Goal: Information Seeking & Learning: Compare options

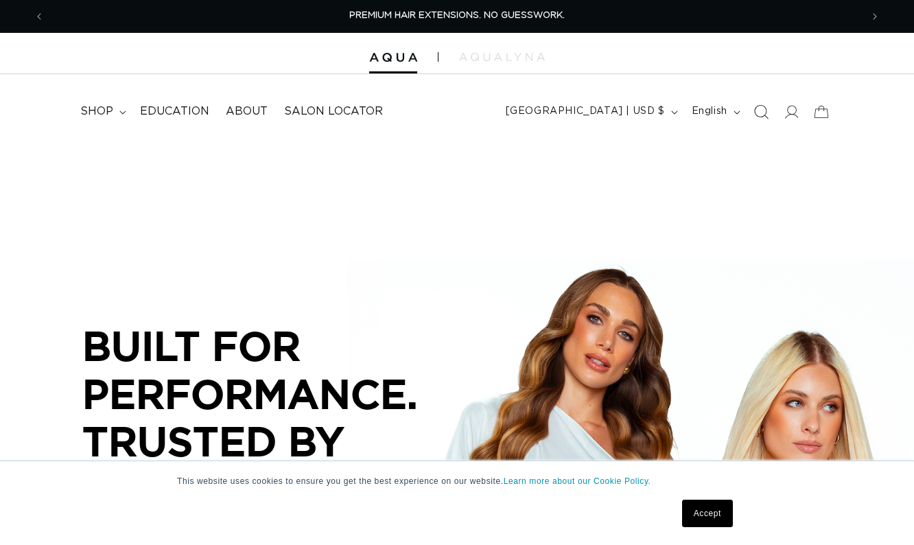
click at [767, 108] on icon "Search" at bounding box center [760, 111] width 14 height 14
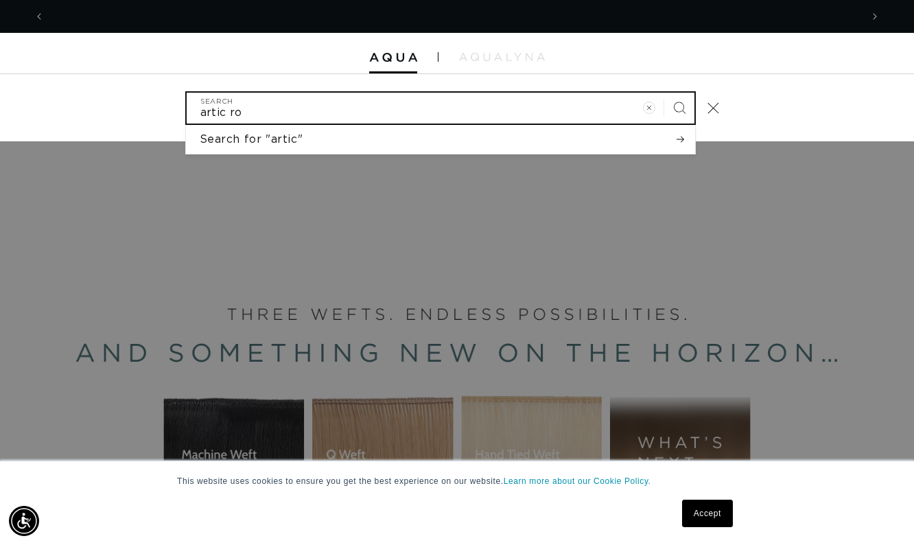
scroll to position [0, 1633]
type input "artic root"
click at [664, 93] on button "Search" at bounding box center [679, 108] width 30 height 30
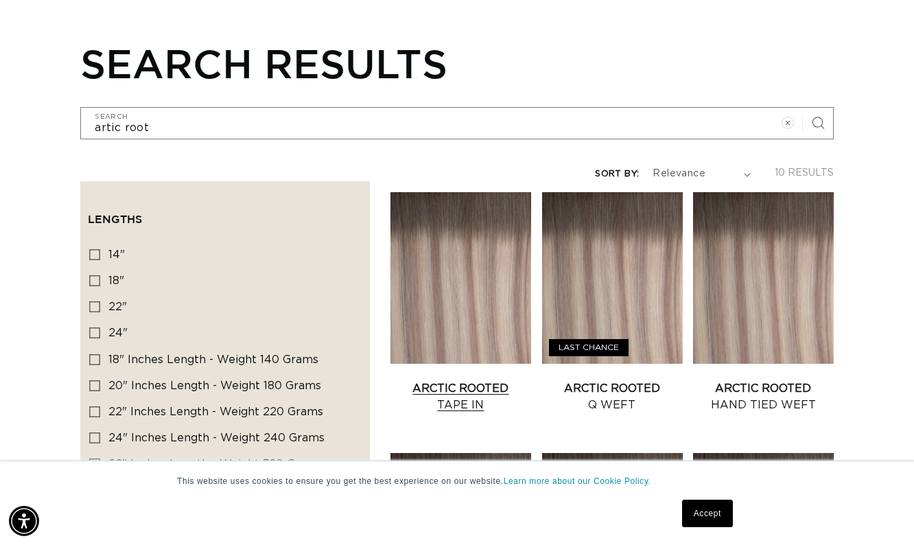
scroll to position [137, 0]
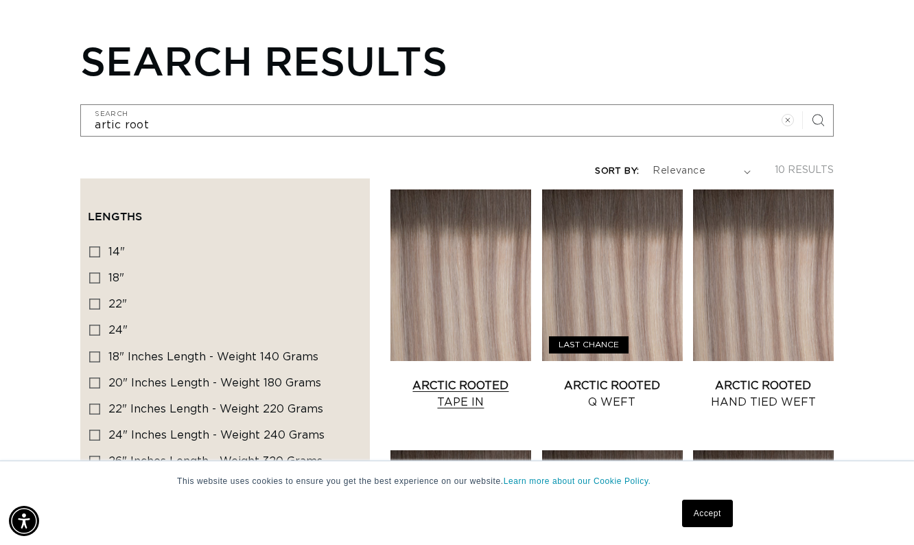
click at [465, 377] on link "Arctic Rooted Tape In" at bounding box center [460, 393] width 141 height 33
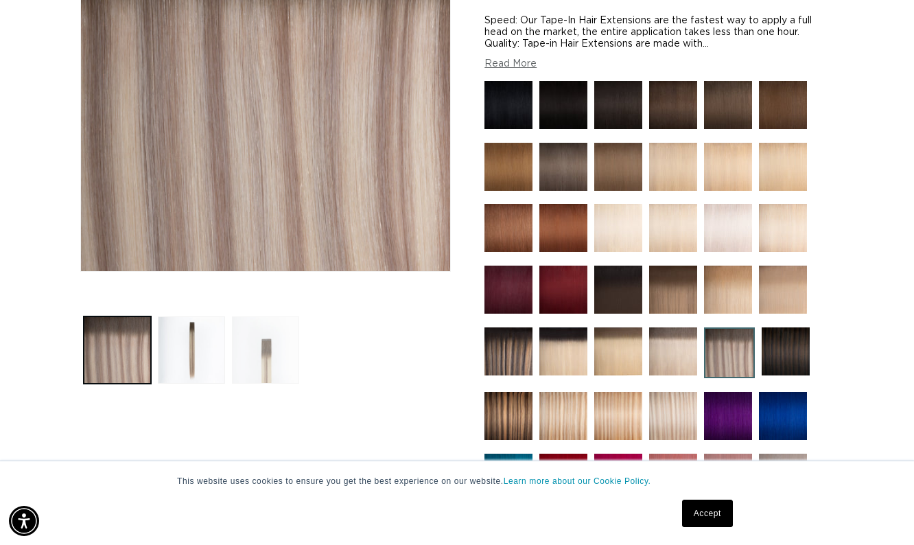
click at [271, 329] on button "Load image 3 in gallery view" at bounding box center [265, 349] width 67 height 67
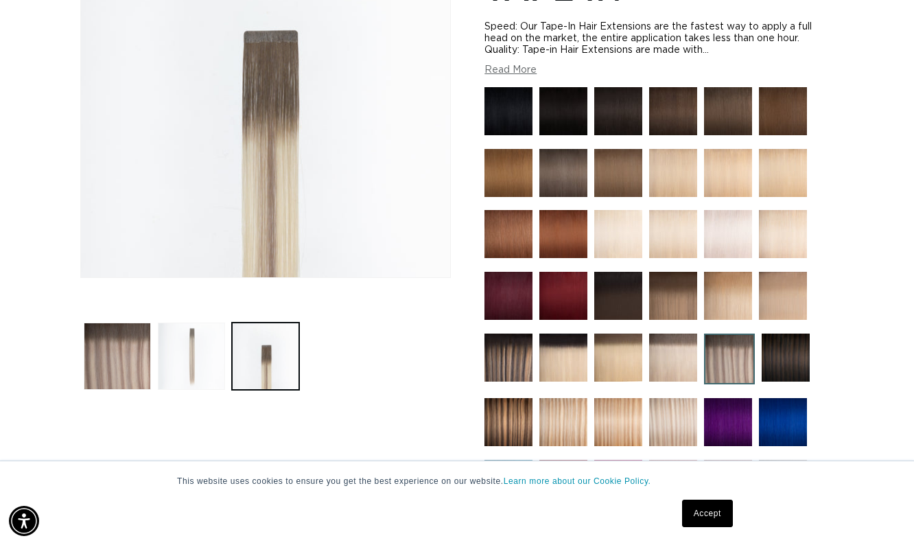
click at [198, 332] on button "Load image 2 in gallery view" at bounding box center [191, 355] width 67 height 67
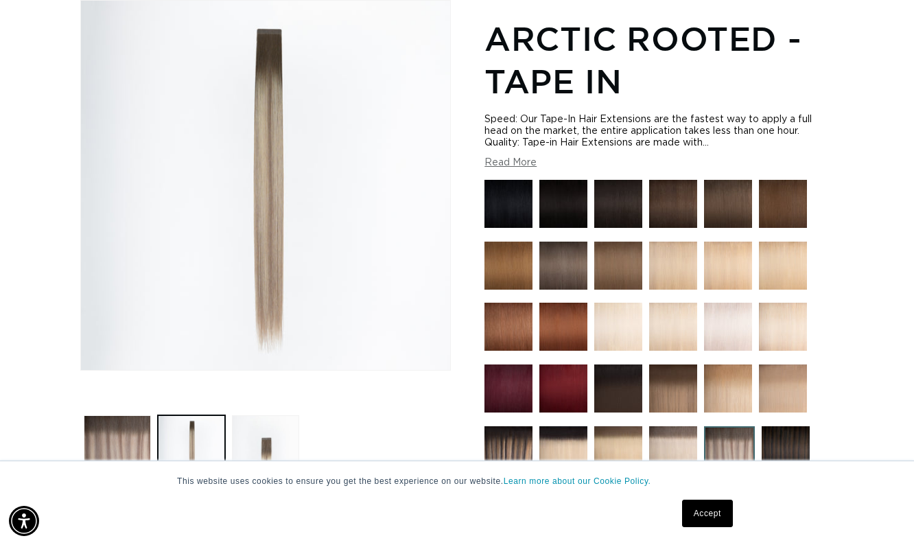
scroll to position [0, 816]
click at [121, 418] on button "Load image 1 in gallery view" at bounding box center [117, 448] width 67 height 67
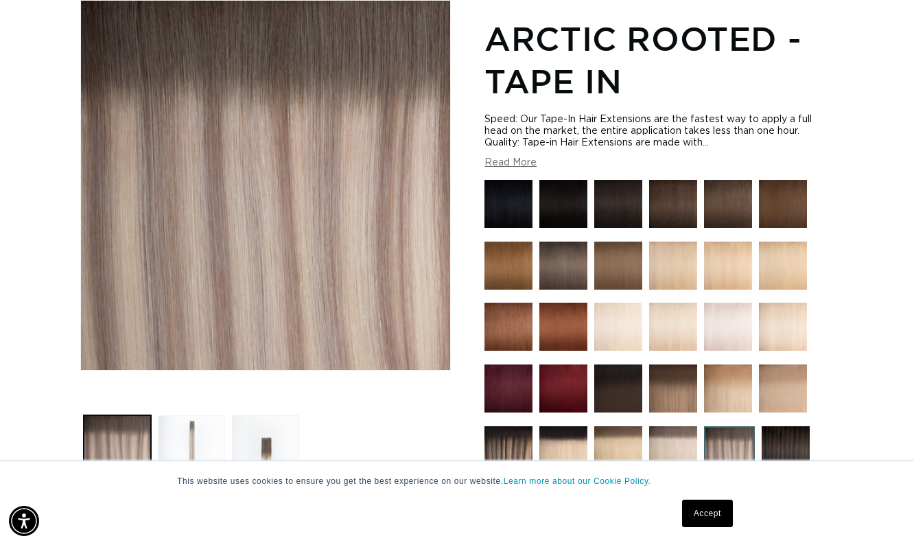
click at [173, 425] on button "Load image 2 in gallery view" at bounding box center [191, 448] width 67 height 67
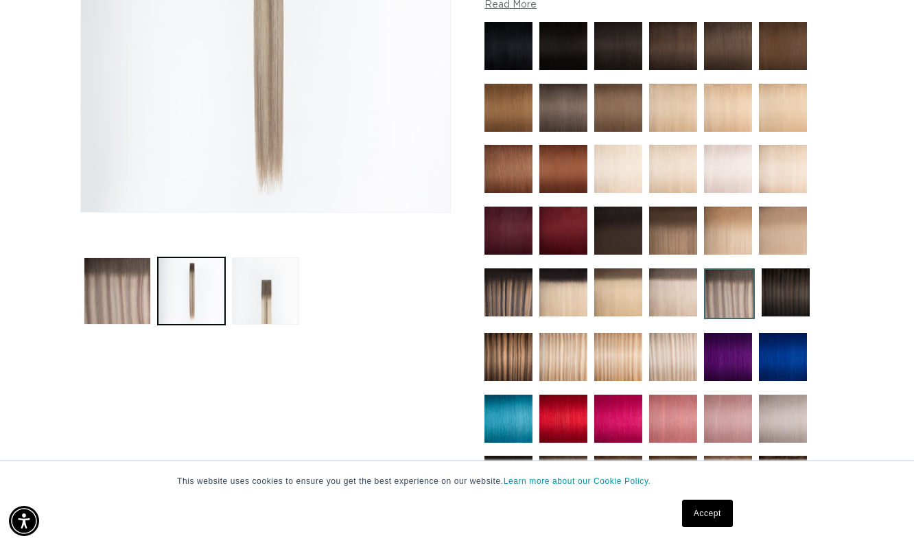
scroll to position [0, 1633]
click at [244, 311] on button "Load image 3 in gallery view" at bounding box center [265, 290] width 67 height 67
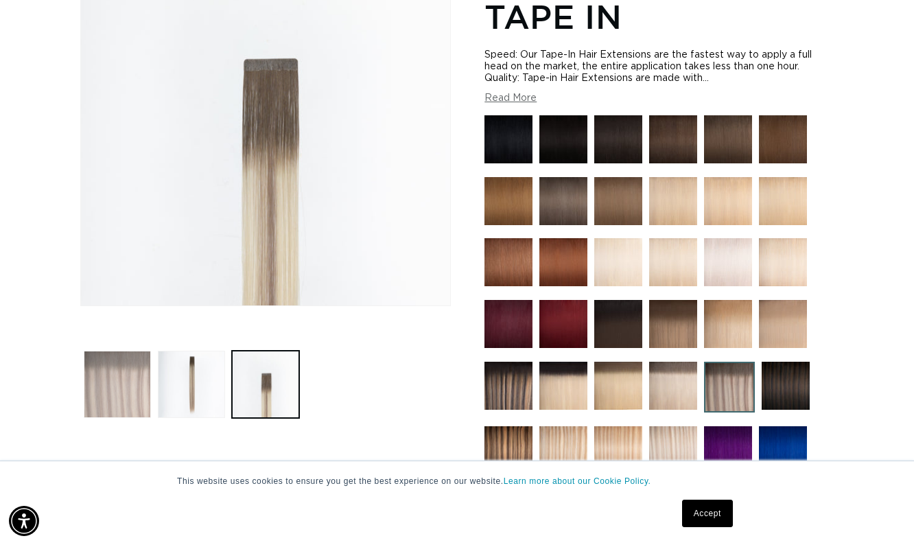
click at [126, 414] on button "Load image 1 in gallery view" at bounding box center [117, 384] width 67 height 67
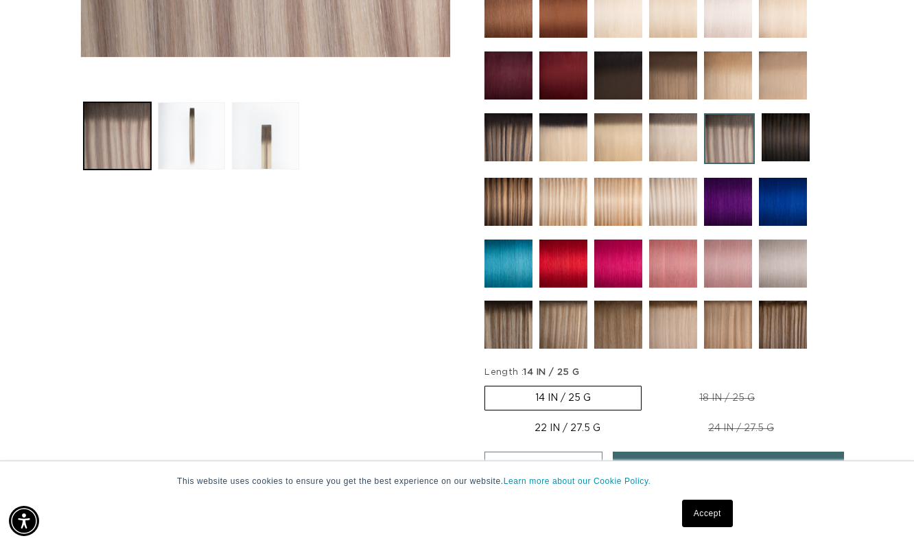
click at [688, 333] on img at bounding box center [673, 324] width 48 height 48
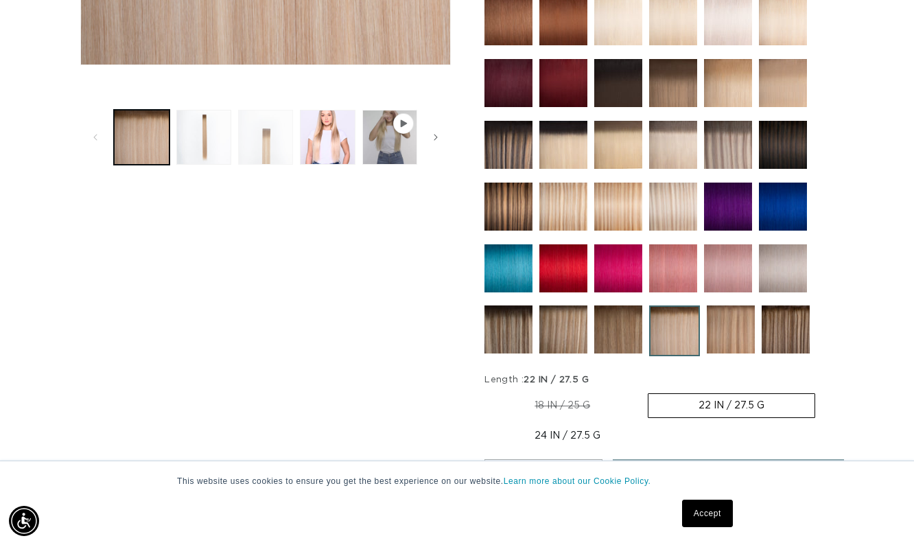
click at [263, 136] on button "Load image 3 in gallery view" at bounding box center [265, 137] width 55 height 55
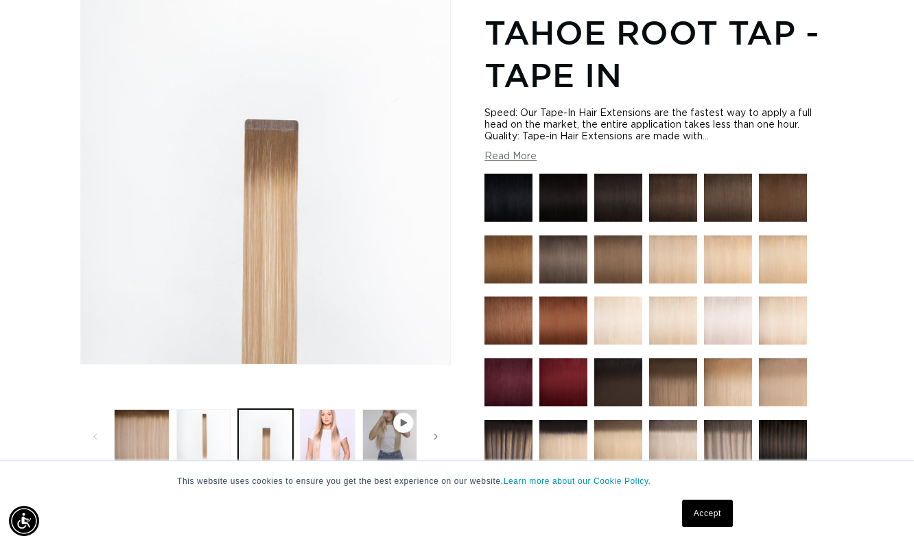
scroll to position [189, 0]
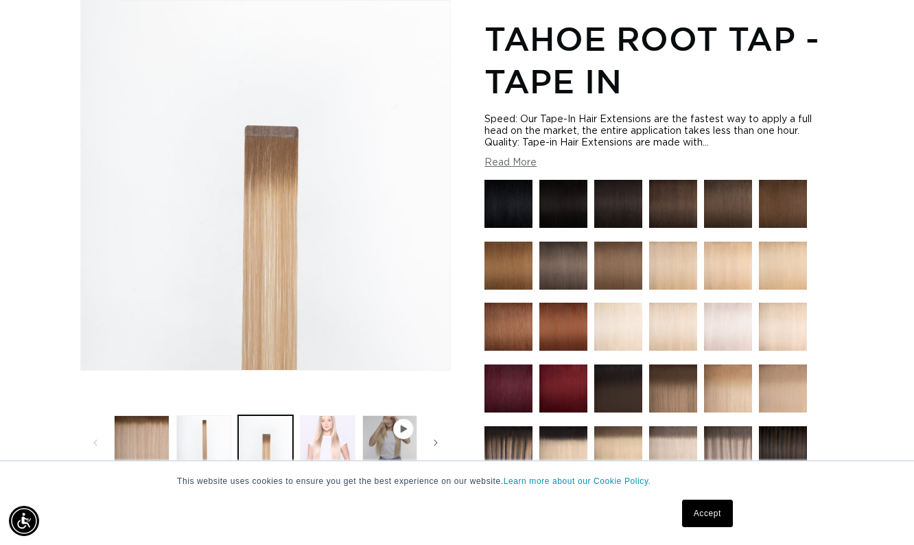
click at [344, 455] on button "Load image 4 in gallery view" at bounding box center [327, 442] width 55 height 55
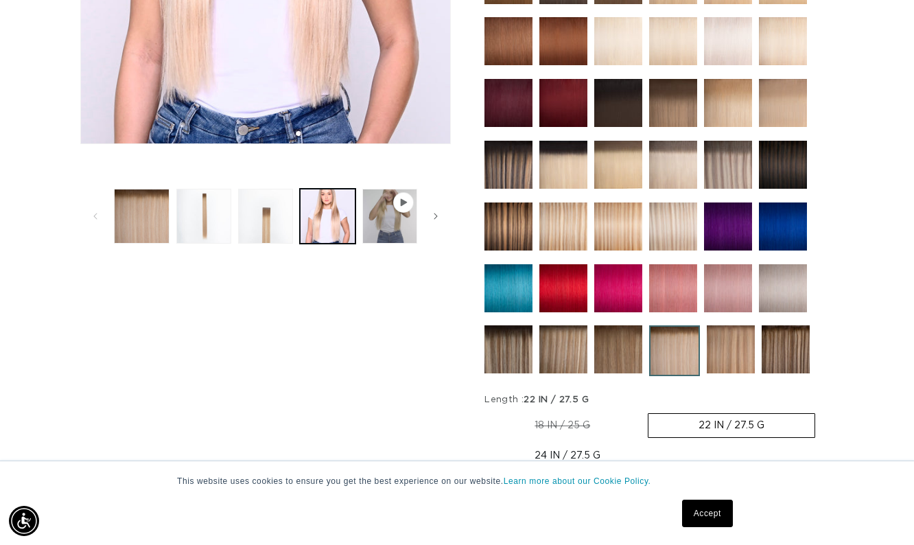
scroll to position [0, 0]
click at [740, 353] on img at bounding box center [731, 349] width 48 height 48
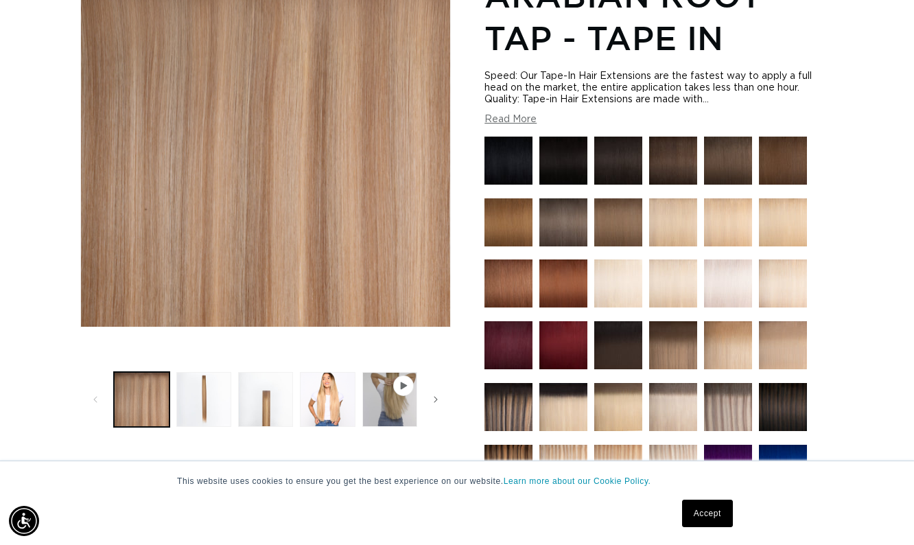
scroll to position [0, 816]
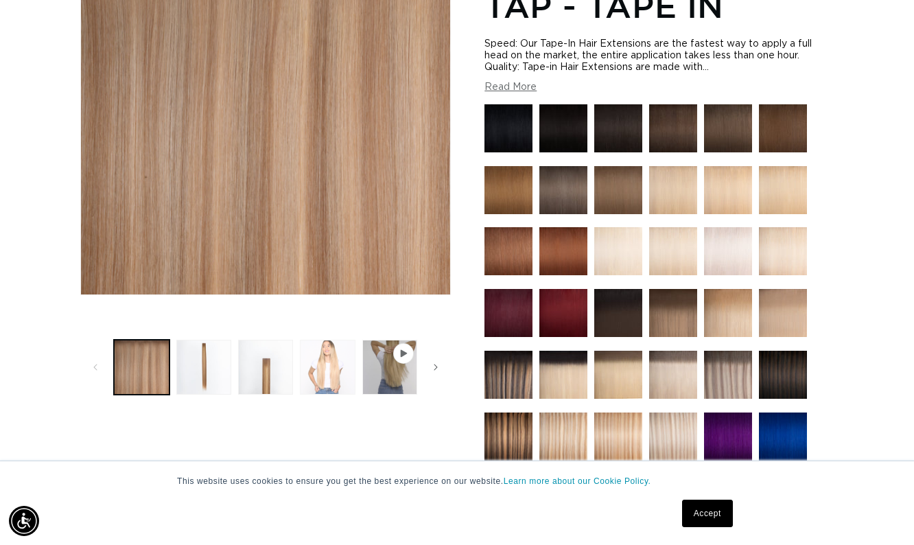
click at [331, 351] on button "Load image 4 in gallery view" at bounding box center [327, 367] width 55 height 55
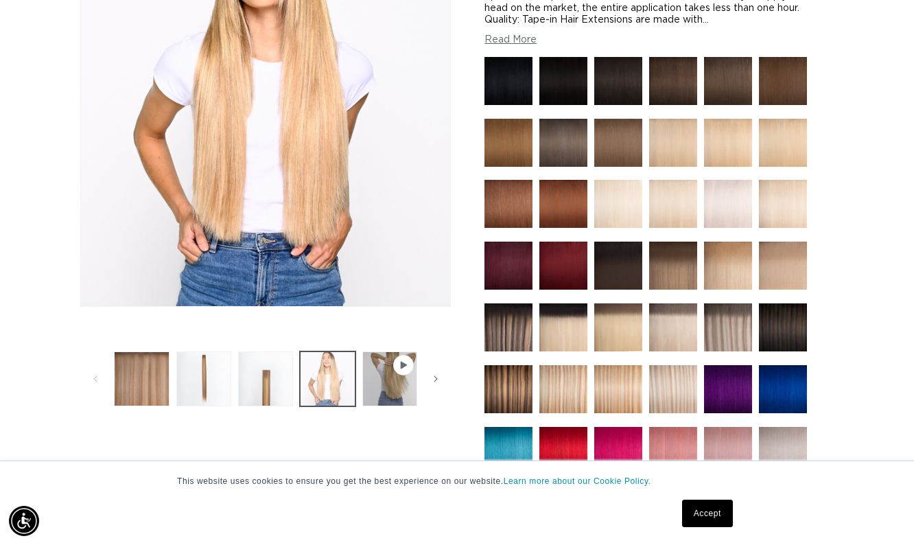
scroll to position [337, 0]
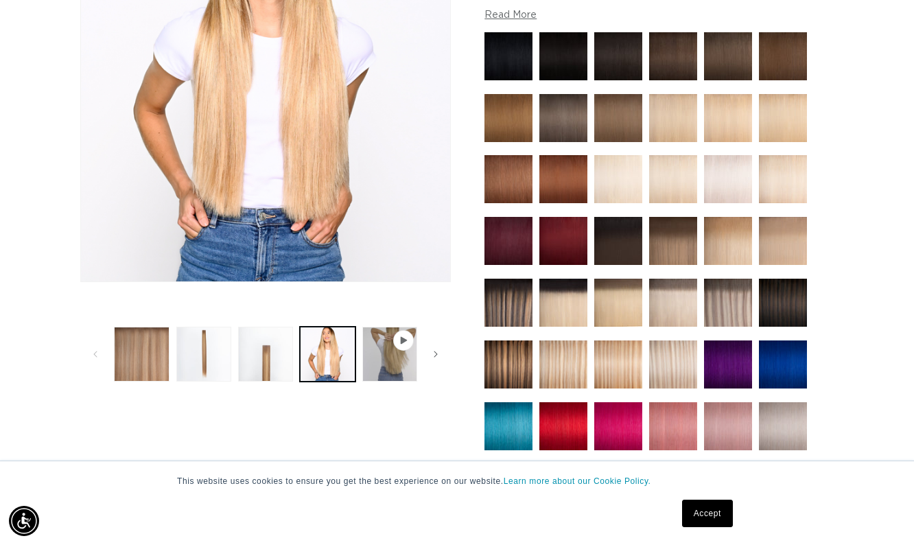
click at [397, 338] on span "Gallery Viewer" at bounding box center [404, 340] width 14 height 14
click at [255, 340] on button "Load image 3 in gallery view" at bounding box center [265, 354] width 55 height 55
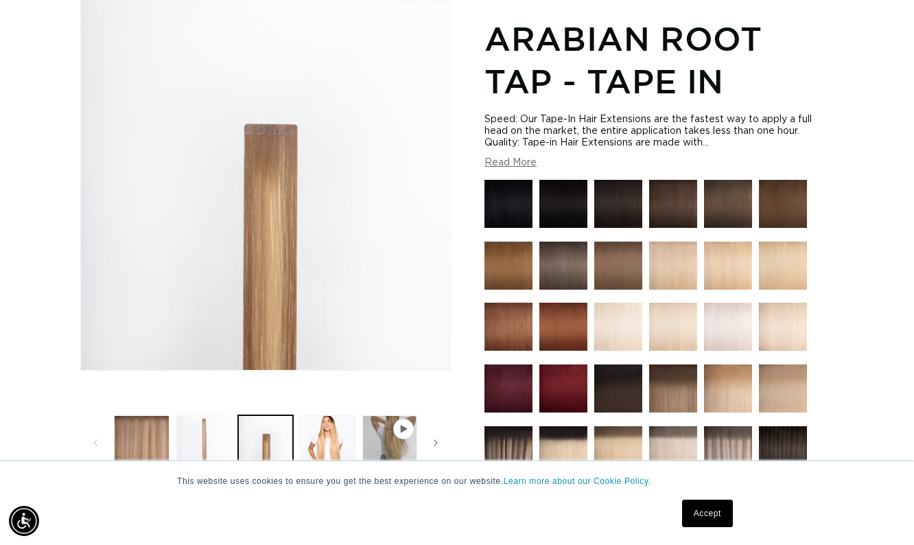
scroll to position [0, 0]
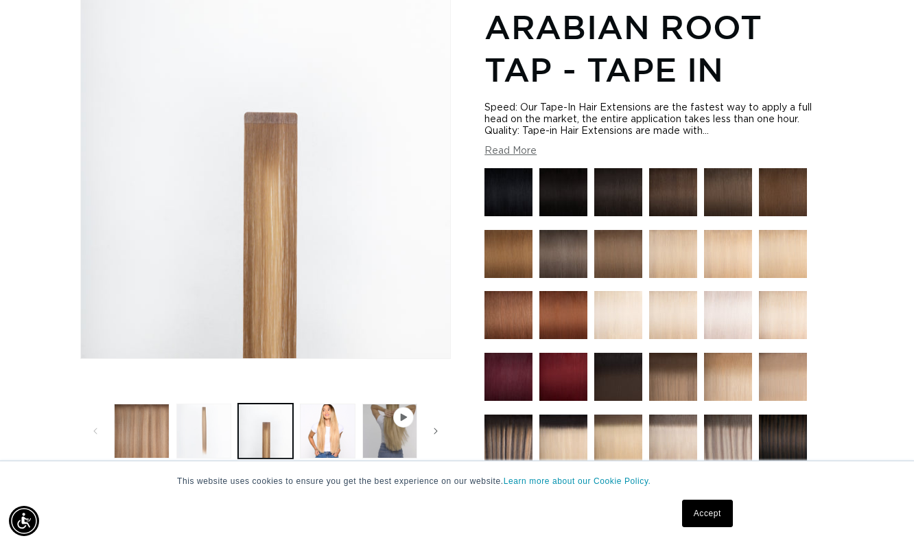
click at [206, 436] on button "Load image 2 in gallery view" at bounding box center [203, 430] width 55 height 55
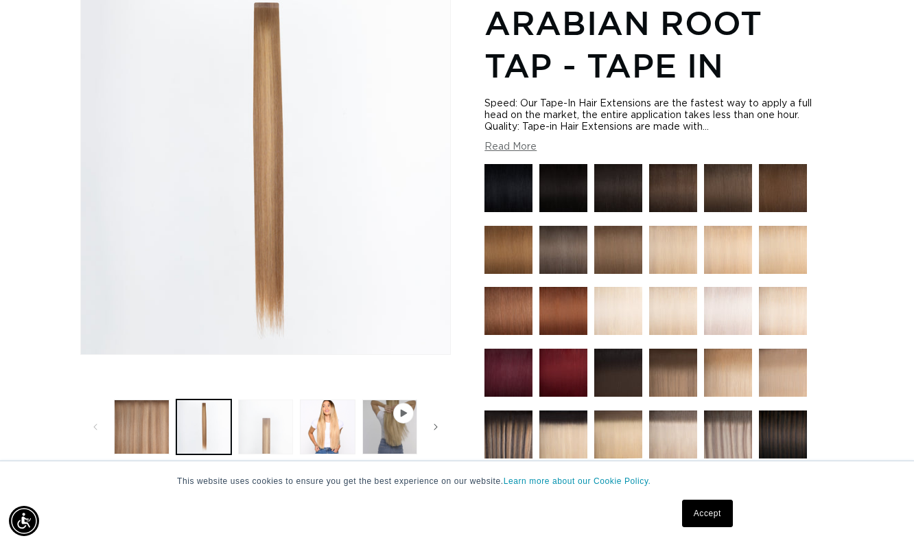
scroll to position [210, 0]
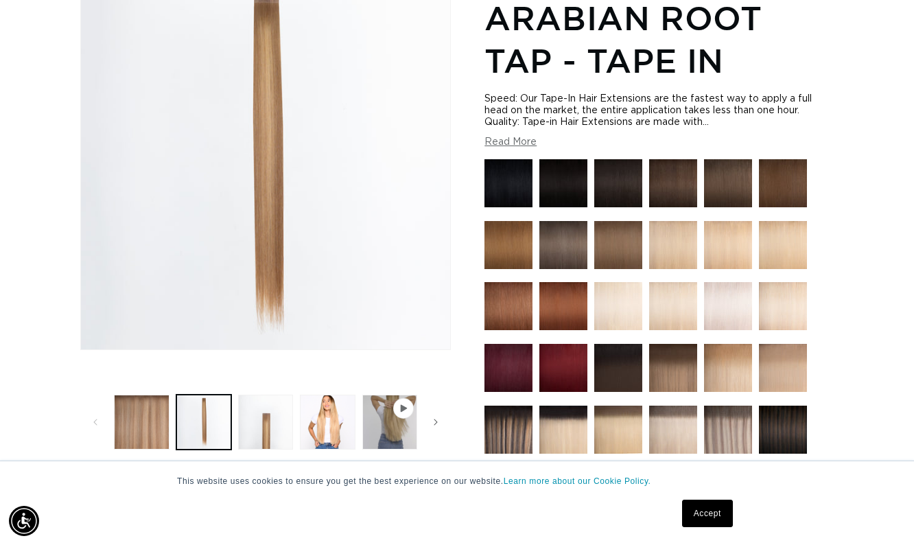
click at [398, 404] on span "Gallery Viewer" at bounding box center [404, 408] width 14 height 14
click at [407, 421] on button "Play video 1 in gallery view" at bounding box center [389, 421] width 55 height 55
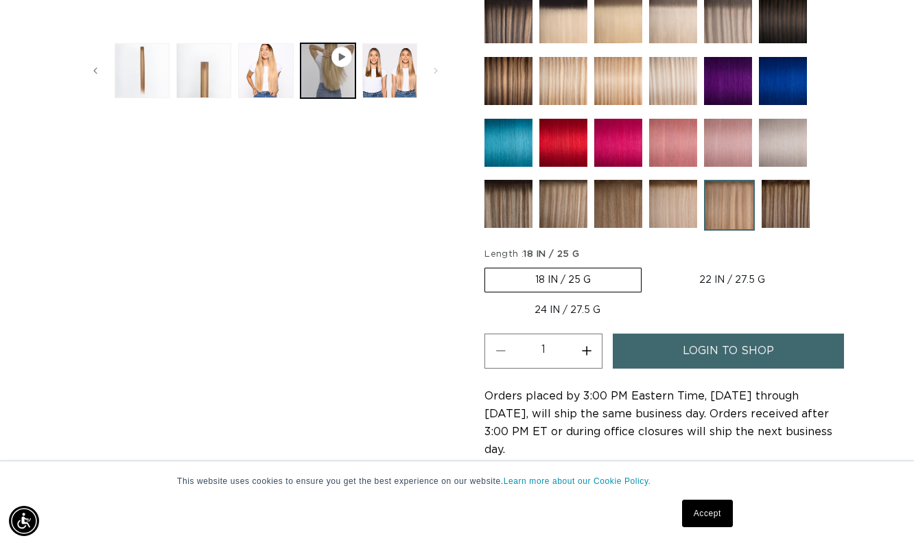
scroll to position [0, 1633]
click at [666, 203] on img at bounding box center [673, 204] width 48 height 48
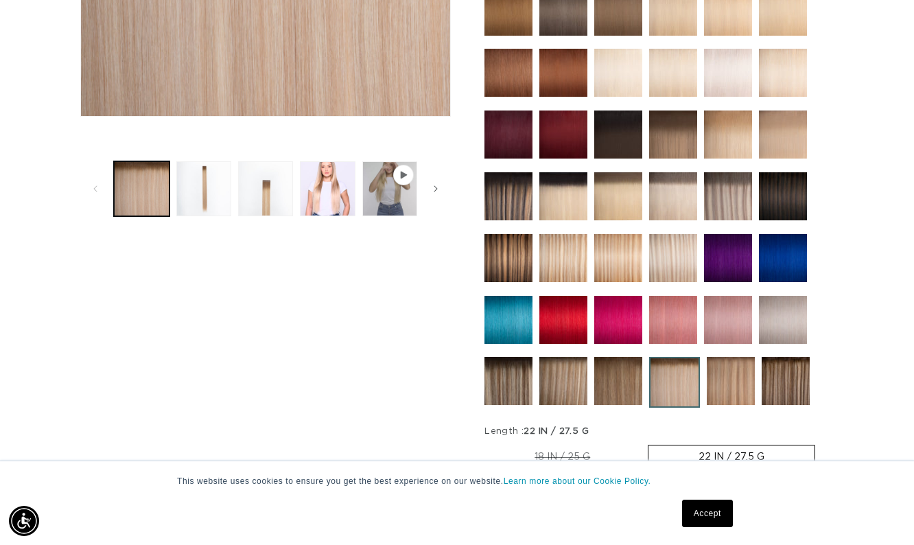
scroll to position [460, 0]
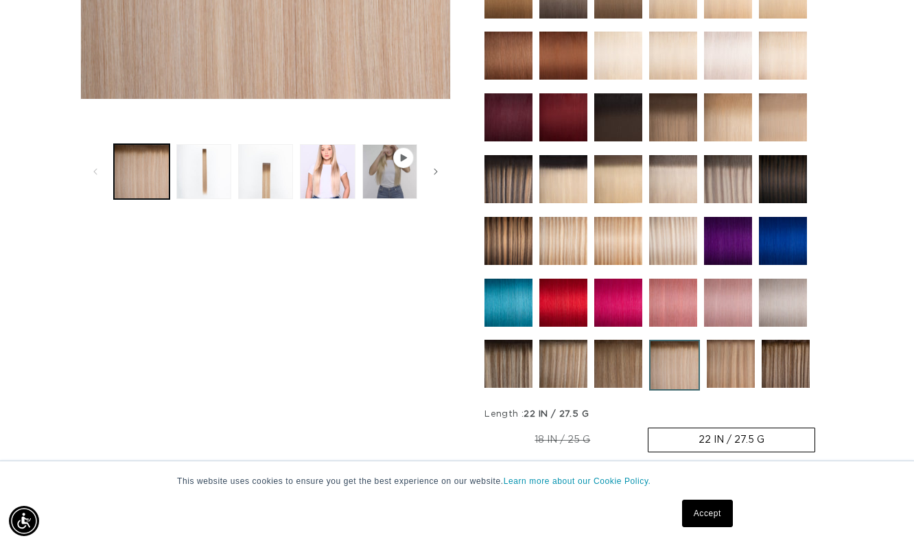
click at [567, 381] on img at bounding box center [563, 364] width 48 height 48
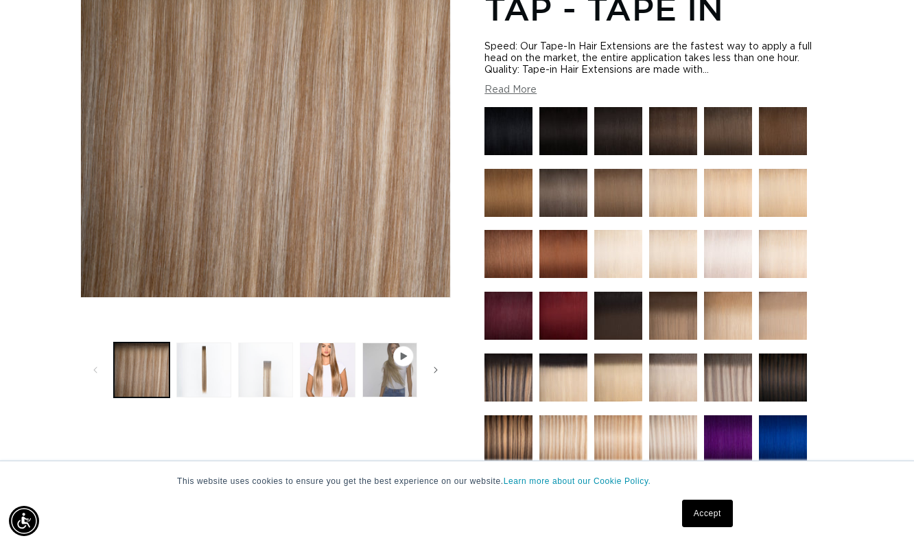
click at [254, 375] on button "Load image 3 in gallery view" at bounding box center [265, 369] width 55 height 55
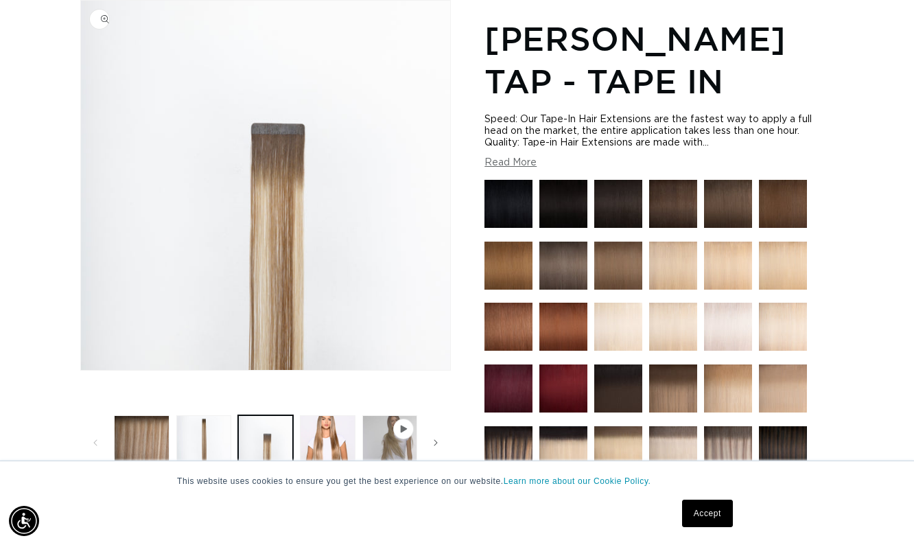
scroll to position [0, 1633]
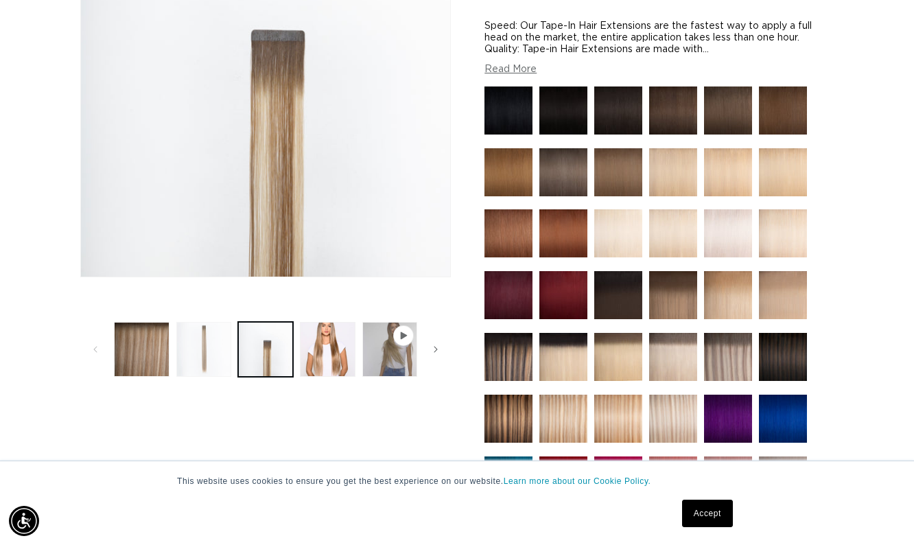
click at [222, 370] on button "Load image 2 in gallery view" at bounding box center [203, 349] width 55 height 55
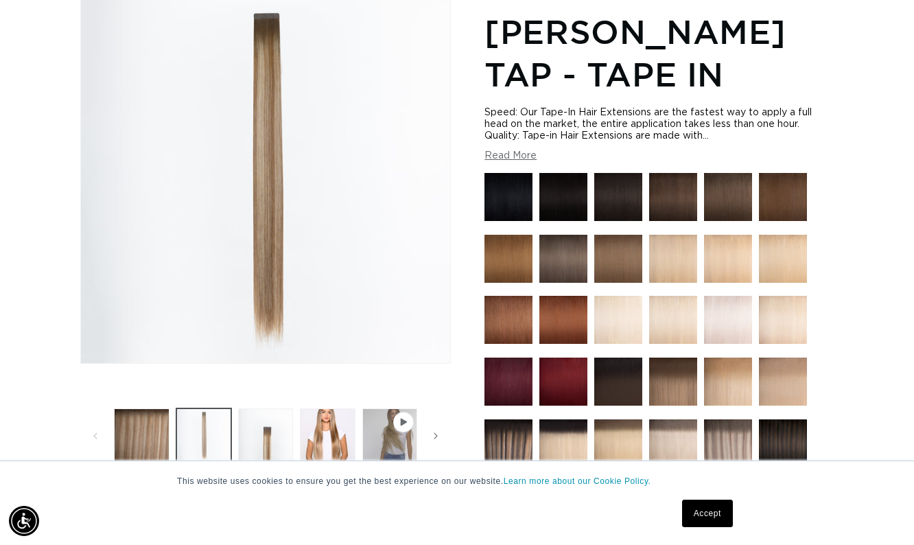
scroll to position [189, 0]
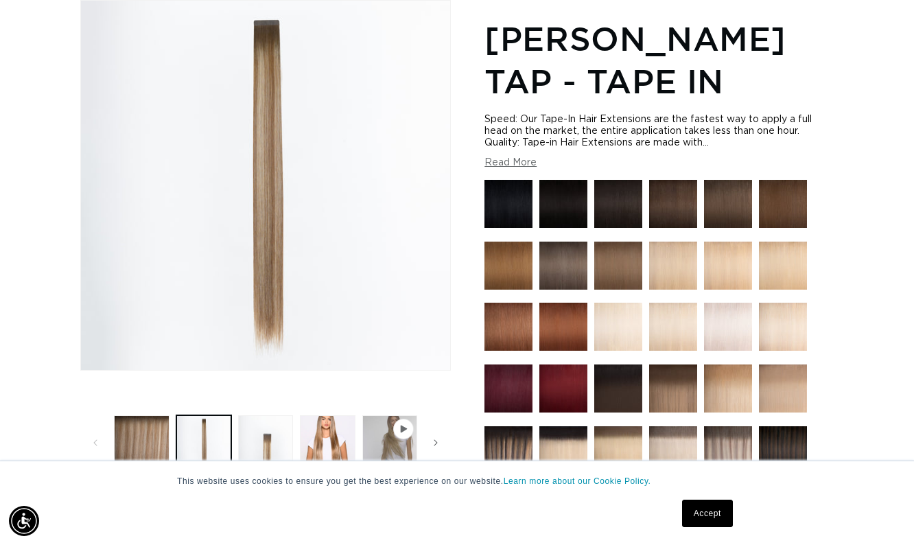
click at [153, 412] on ul "Gallery Viewer" at bounding box center [265, 443] width 310 height 62
click at [153, 433] on button "Load image 1 in gallery view" at bounding box center [141, 442] width 55 height 55
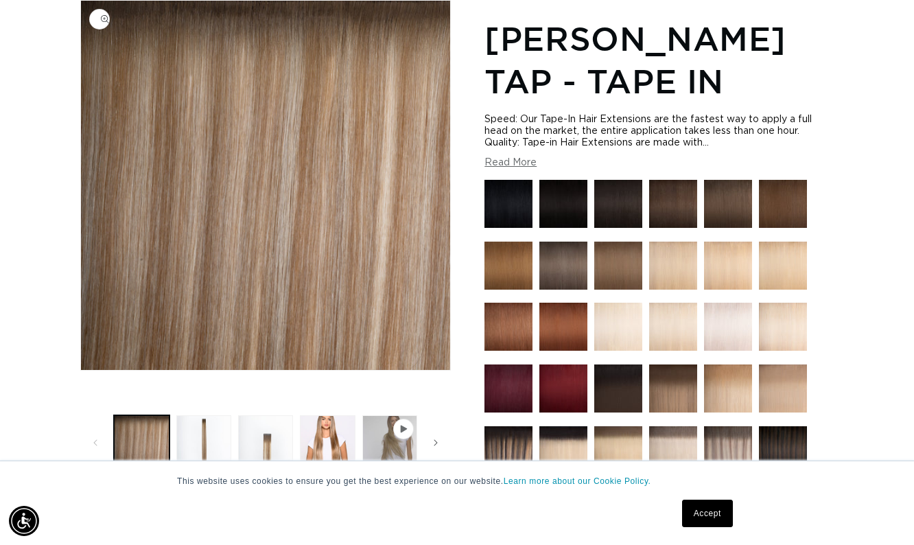
scroll to position [0, 0]
click at [212, 444] on button "Load image 2 in gallery view" at bounding box center [203, 442] width 55 height 55
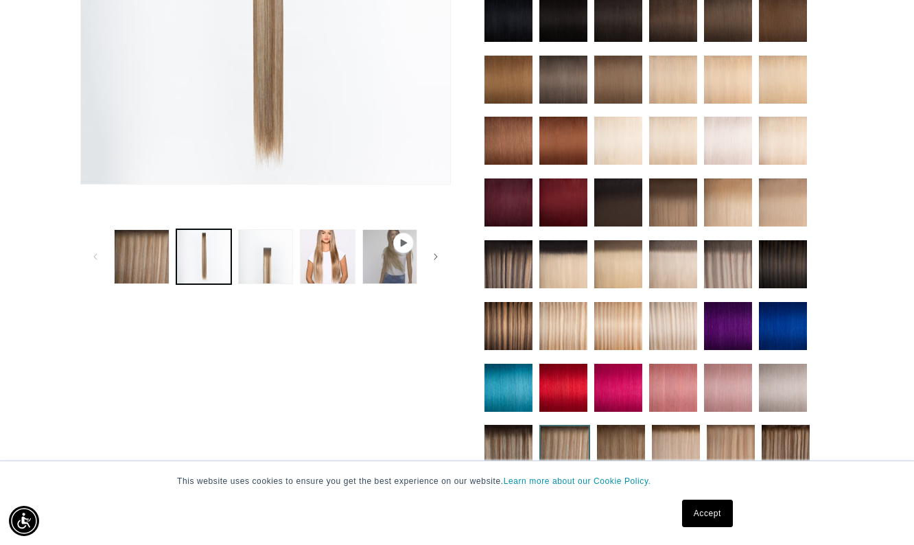
scroll to position [418, 0]
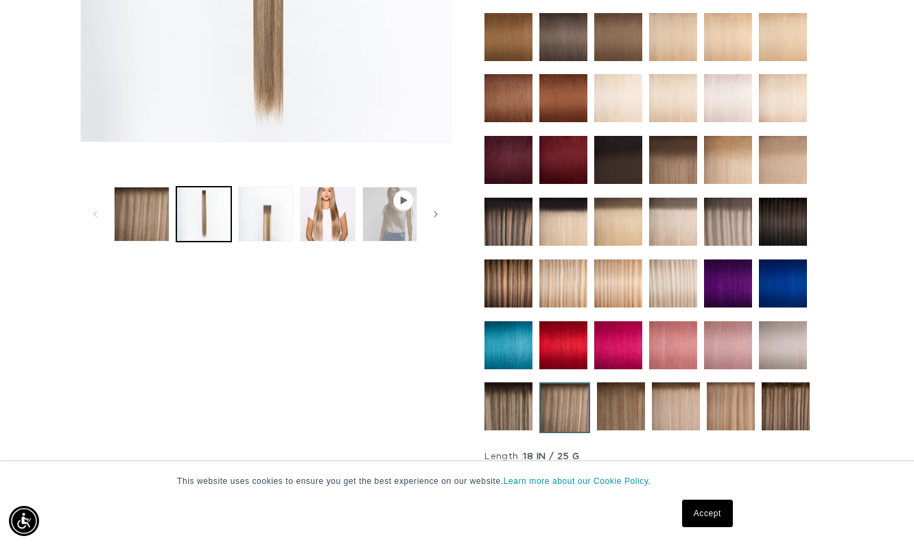
click at [390, 190] on button "Play video 1 in gallery view" at bounding box center [389, 214] width 55 height 55
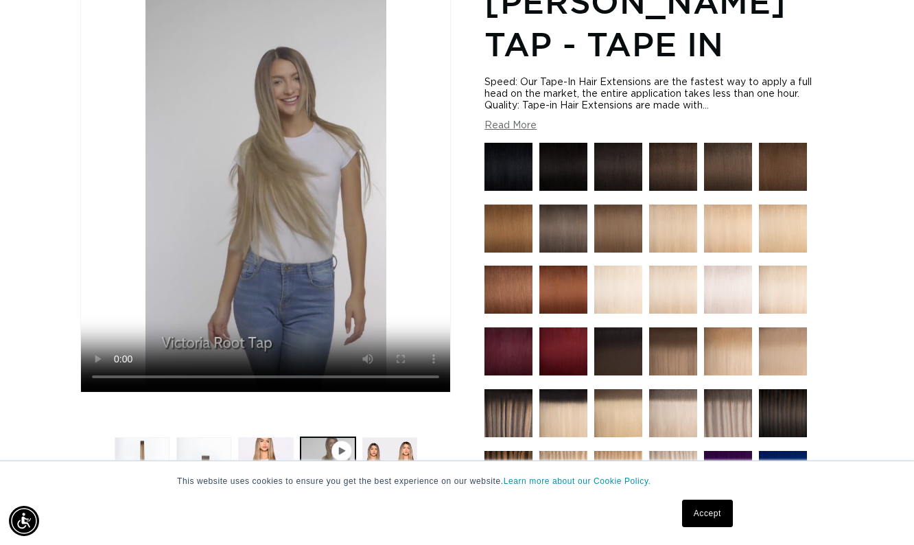
scroll to position [0, 0]
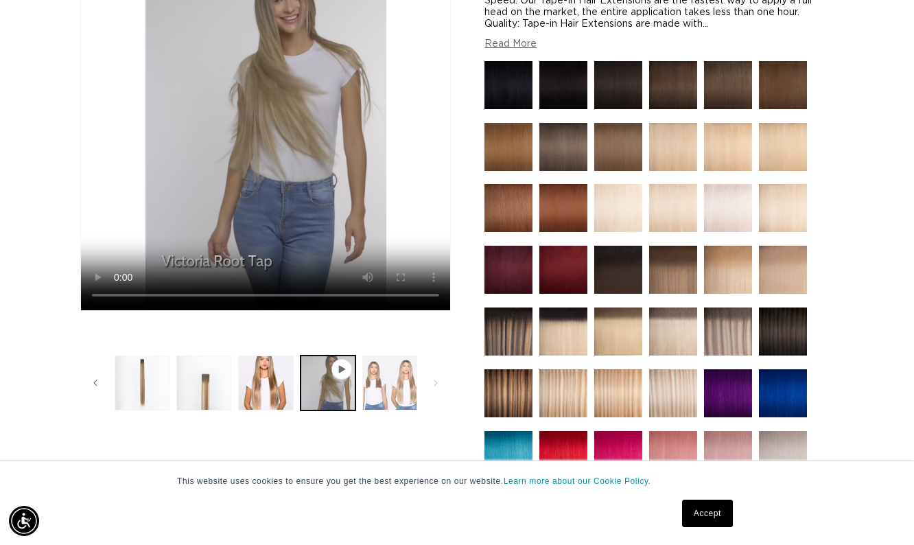
click at [384, 370] on button "Load image 5 in gallery view" at bounding box center [389, 382] width 55 height 55
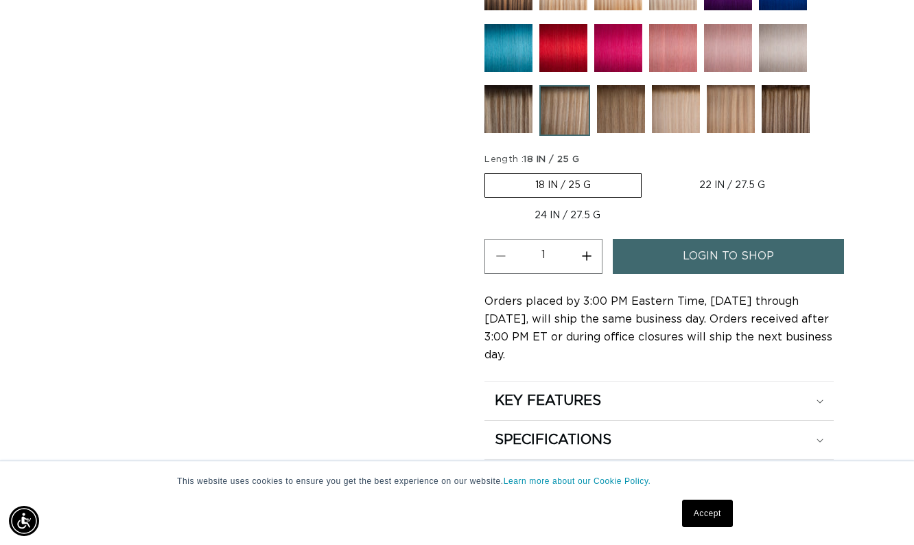
scroll to position [0, 816]
click at [686, 181] on label "22 IN / 27.5 G Variant sold out or unavailable" at bounding box center [732, 185] width 166 height 23
click at [649, 171] on input "22 IN / 27.5 G Variant sold out or unavailable" at bounding box center [648, 170] width 1 height 1
radio input "true"
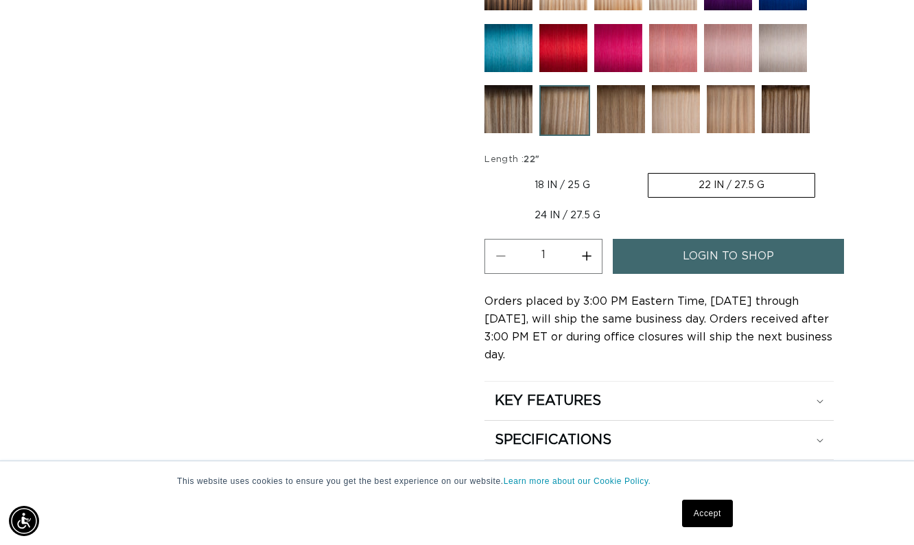
click at [614, 213] on label "24 IN / 27.5 G Variant sold out or unavailable" at bounding box center [567, 215] width 166 height 23
click at [822, 171] on input "24 IN / 27.5 G Variant sold out or unavailable" at bounding box center [822, 170] width 1 height 1
radio input "true"
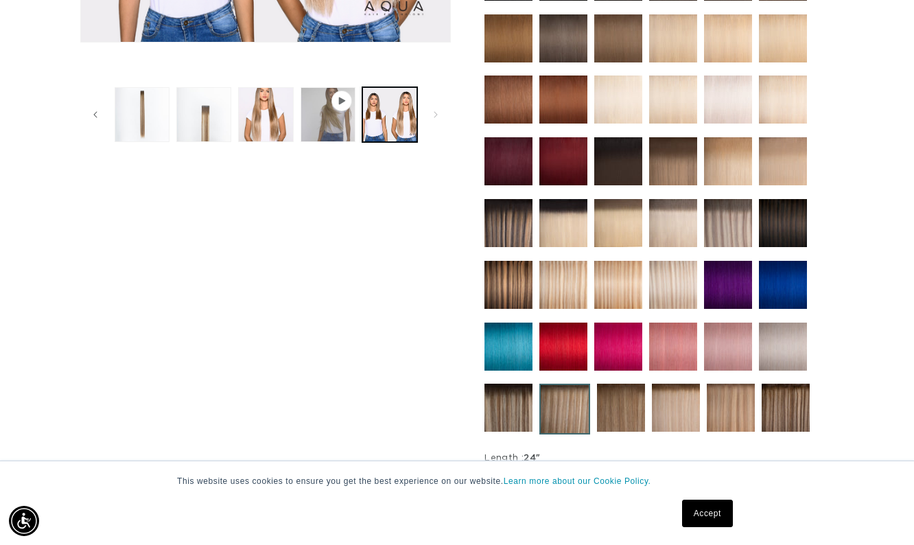
scroll to position [410, 0]
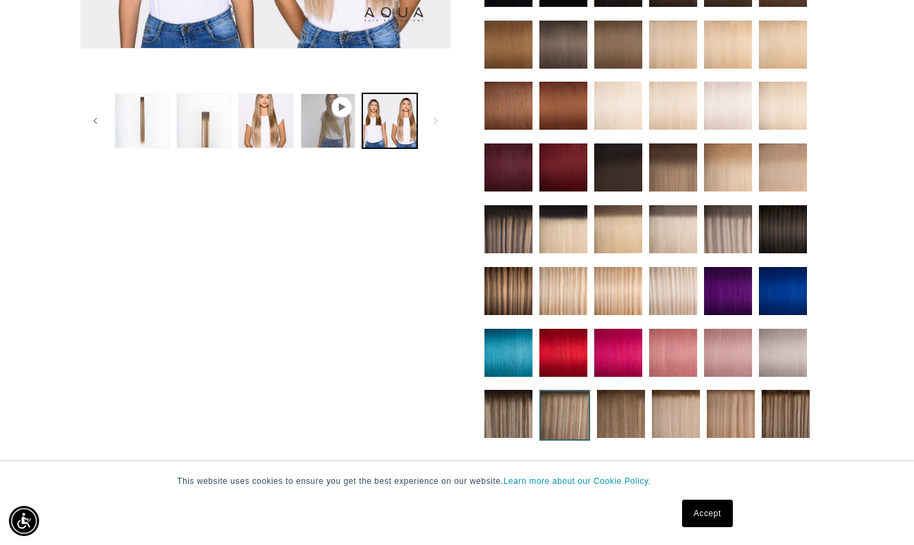
click at [552, 170] on img at bounding box center [563, 167] width 48 height 48
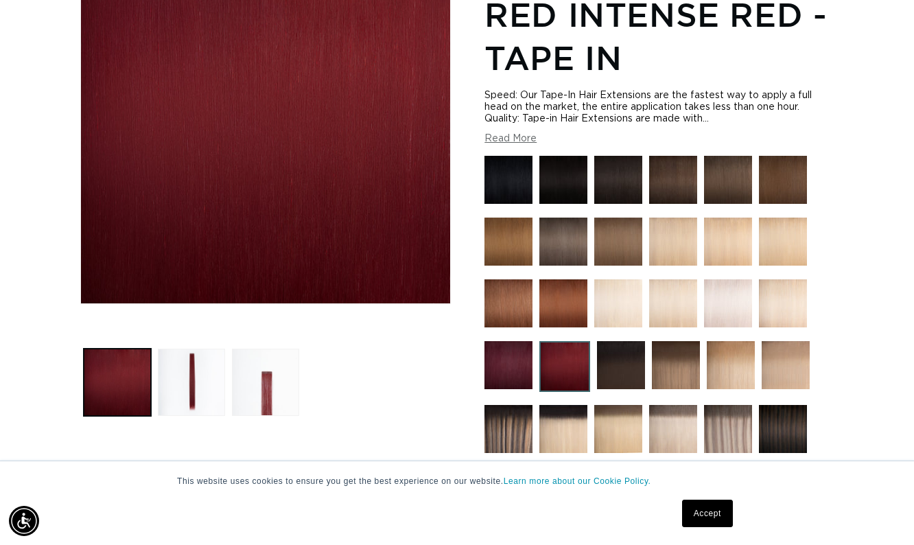
scroll to position [282, 0]
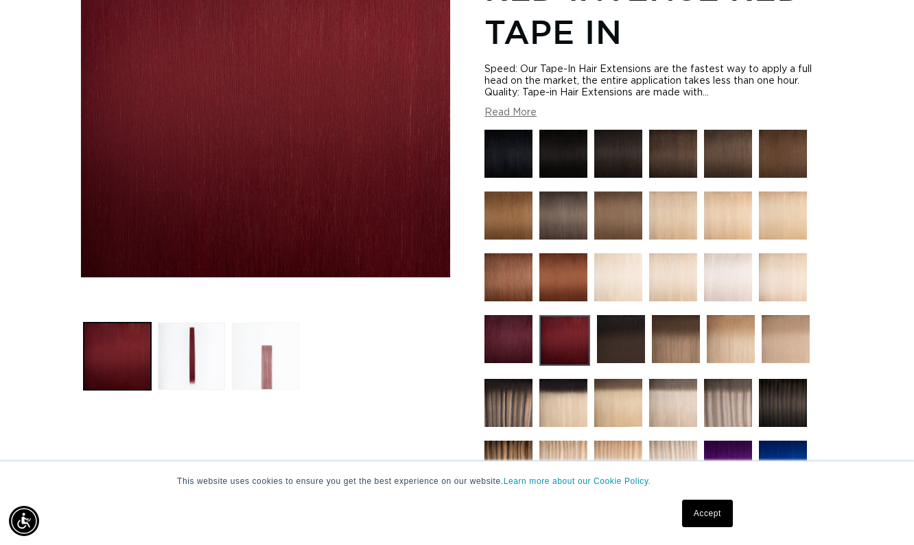
click at [239, 353] on button "Load image 3 in gallery view" at bounding box center [265, 355] width 67 height 67
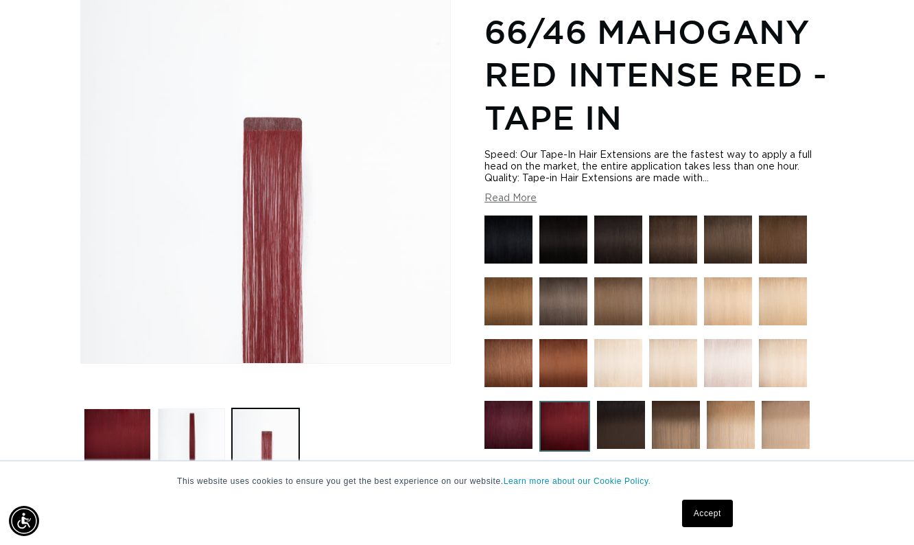
scroll to position [189, 0]
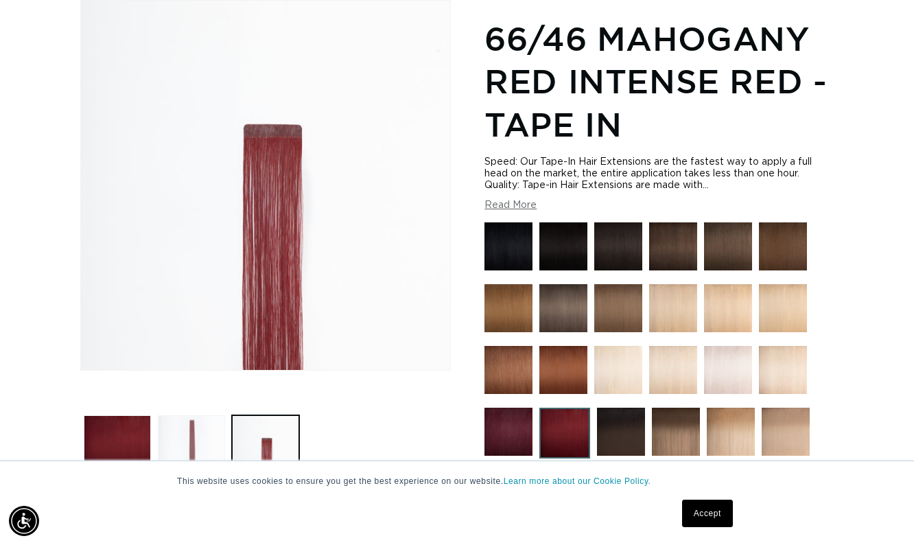
click at [181, 440] on button "Load image 2 in gallery view" at bounding box center [191, 448] width 67 height 67
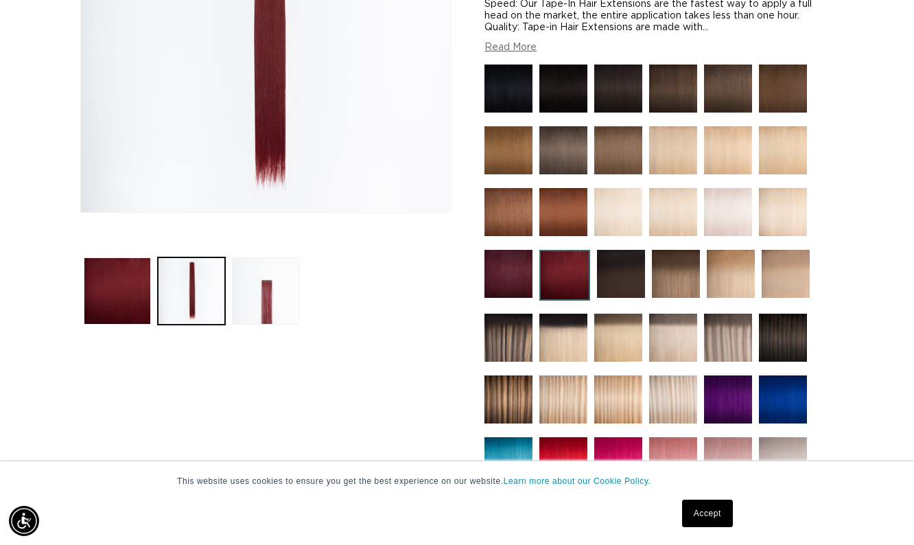
scroll to position [391, 0]
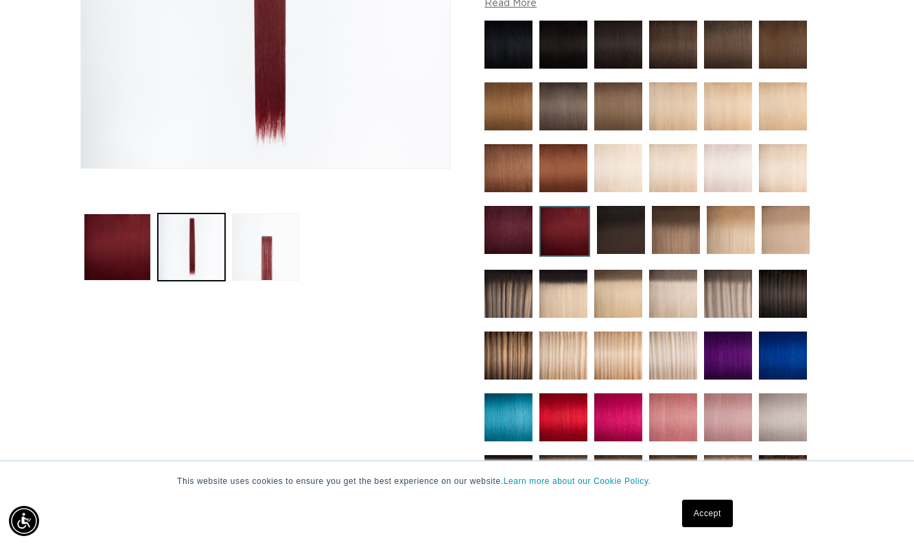
click at [663, 232] on img at bounding box center [676, 230] width 48 height 48
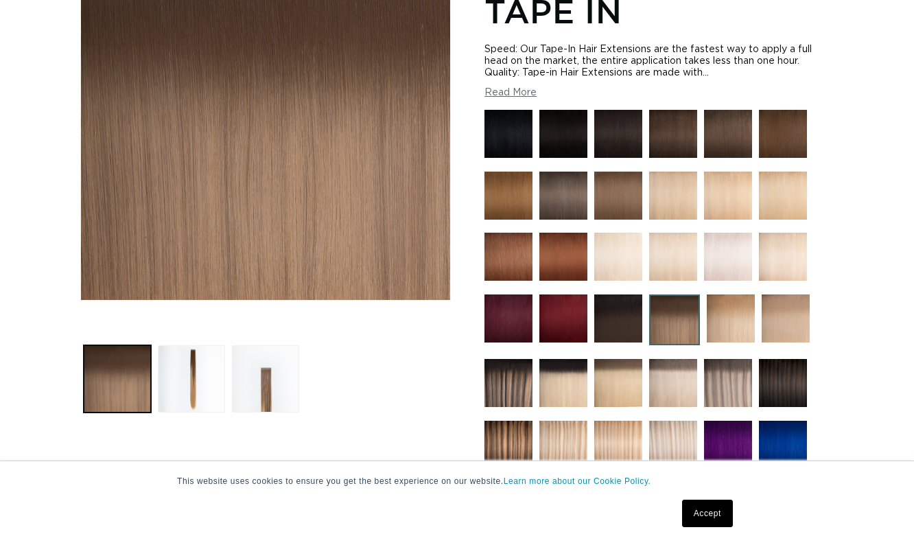
scroll to position [285, 0]
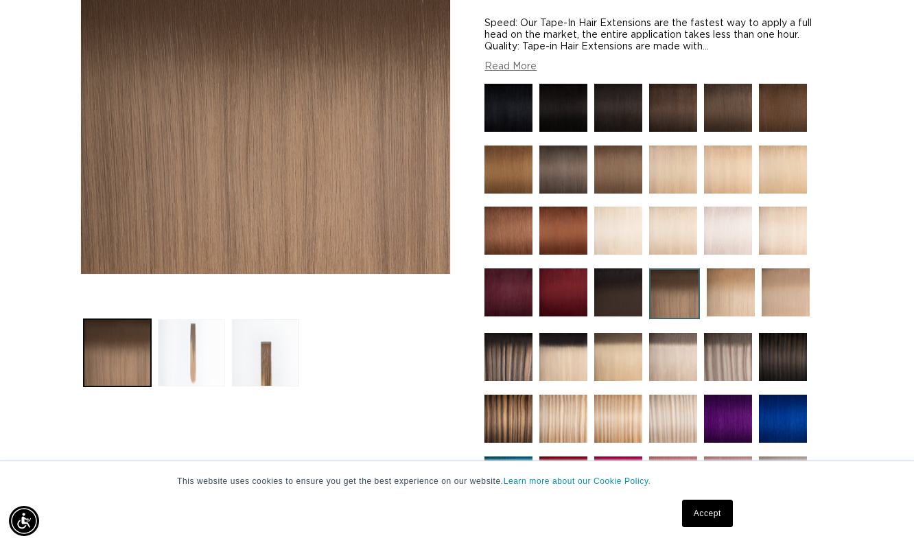
click at [218, 348] on button "Load image 2 in gallery view" at bounding box center [191, 352] width 67 height 67
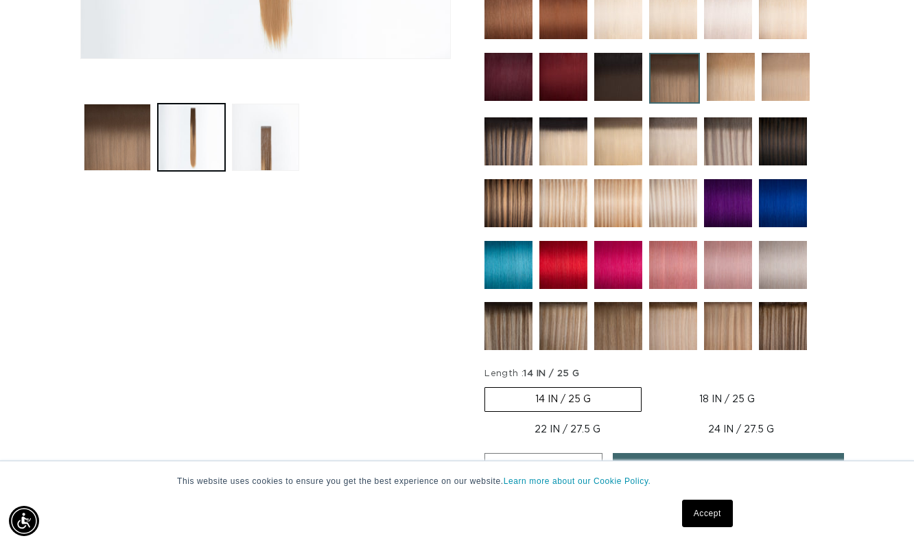
scroll to position [505, 0]
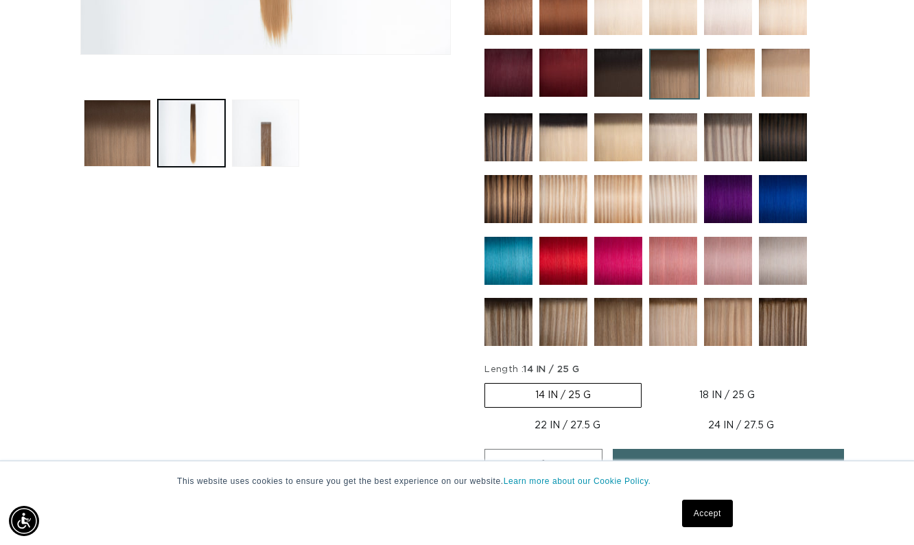
click at [552, 315] on img at bounding box center [563, 322] width 48 height 48
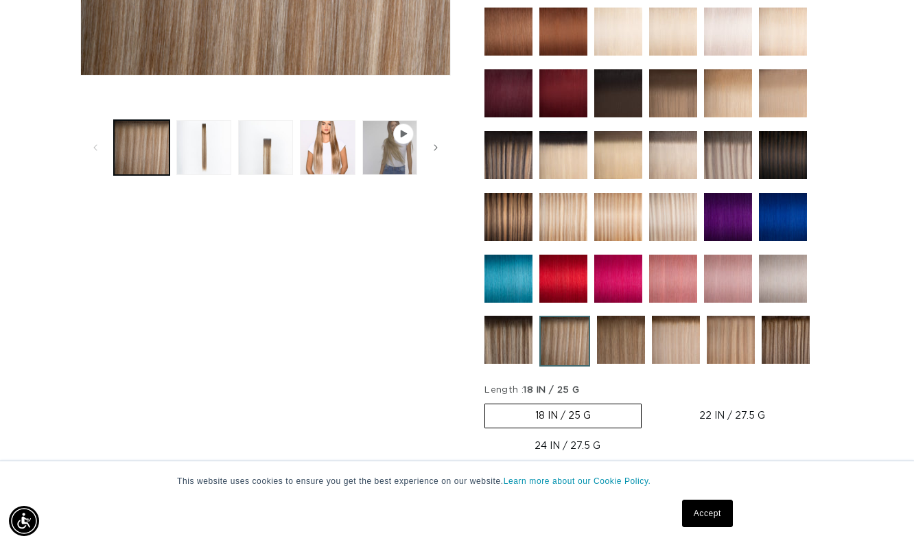
scroll to position [357, 0]
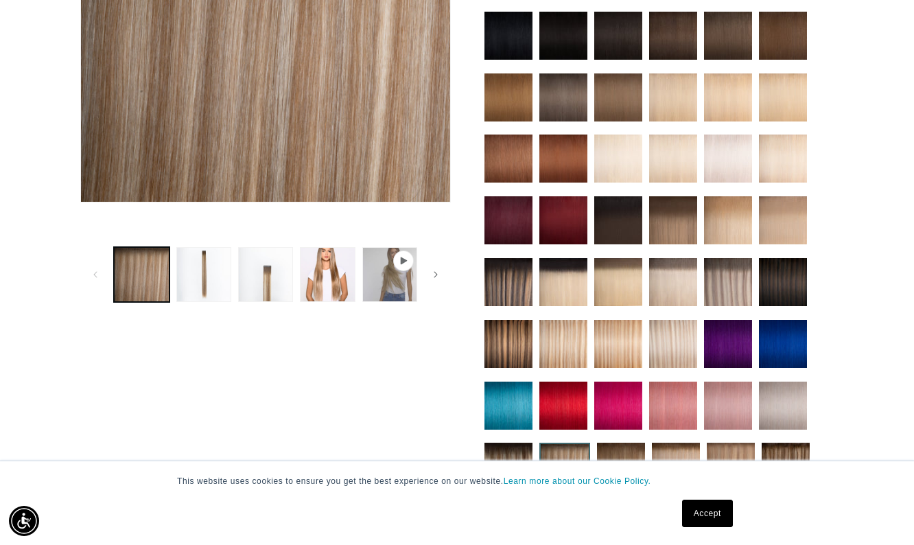
click at [355, 279] on ul "Gallery Viewer" at bounding box center [265, 275] width 310 height 62
click at [340, 284] on button "Load image 4 in gallery view" at bounding box center [327, 274] width 55 height 55
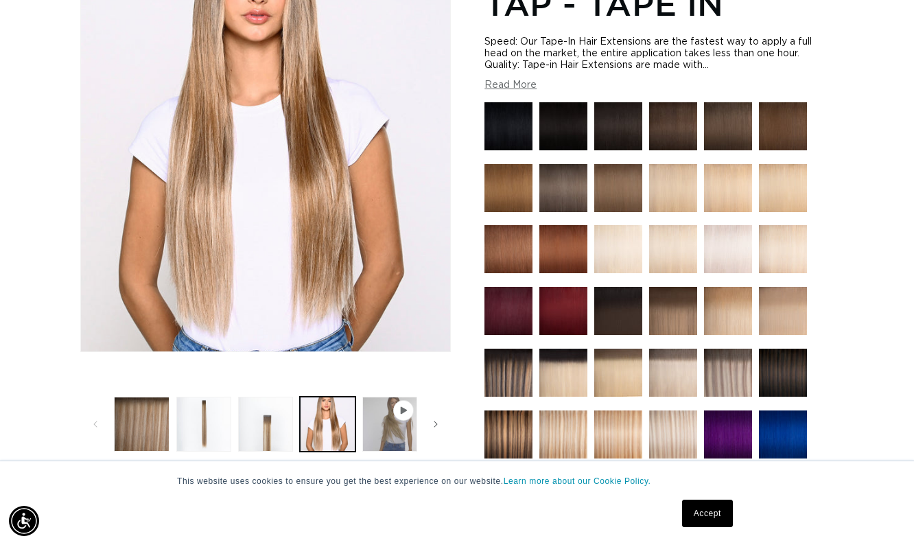
scroll to position [275, 0]
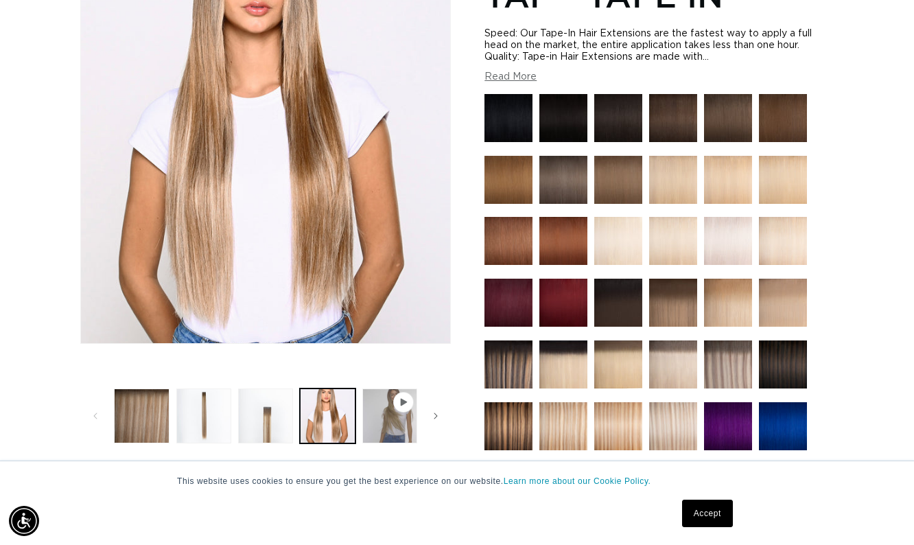
click at [720, 354] on img at bounding box center [728, 364] width 48 height 48
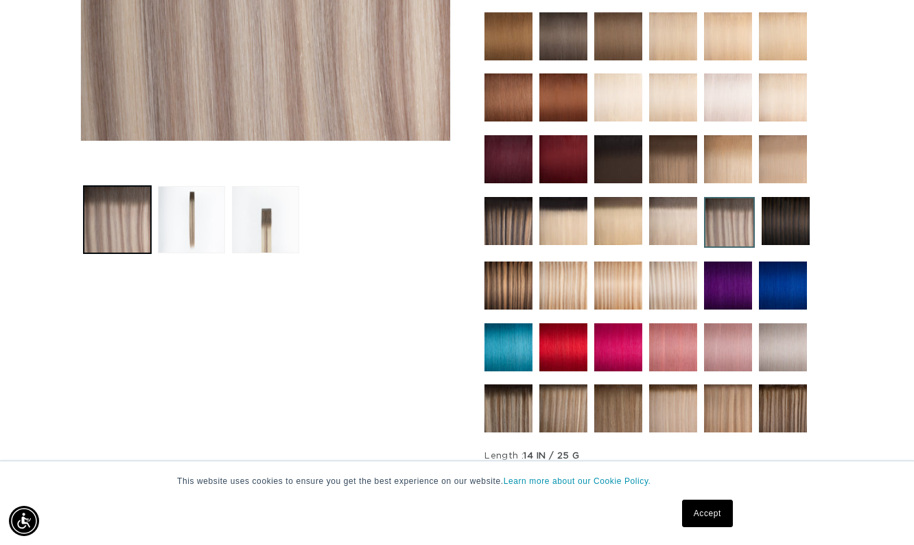
scroll to position [0, 816]
click at [554, 420] on img at bounding box center [563, 408] width 48 height 48
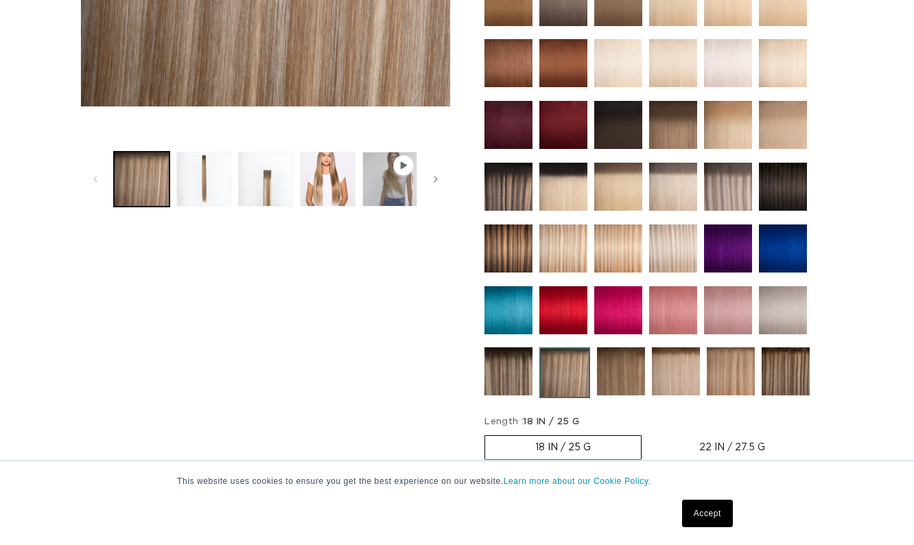
scroll to position [459, 0]
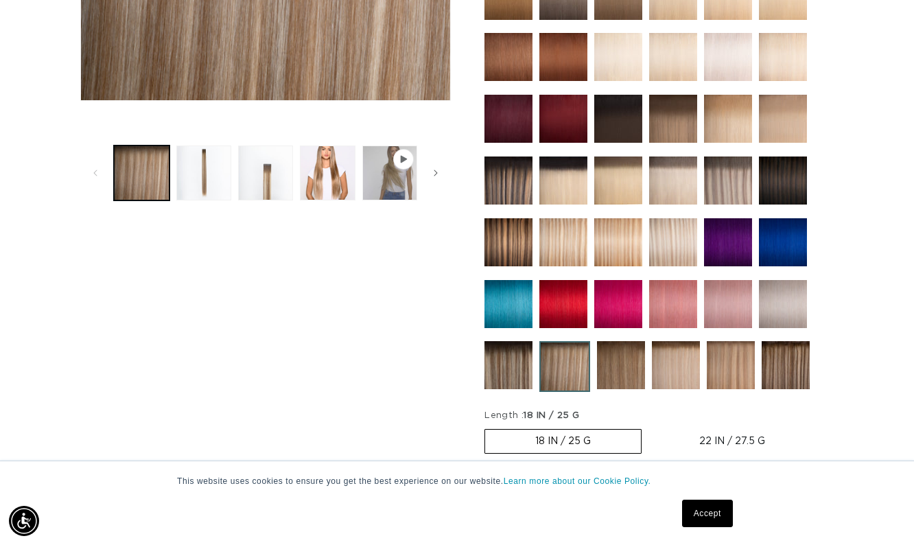
click at [722, 185] on img at bounding box center [728, 180] width 48 height 48
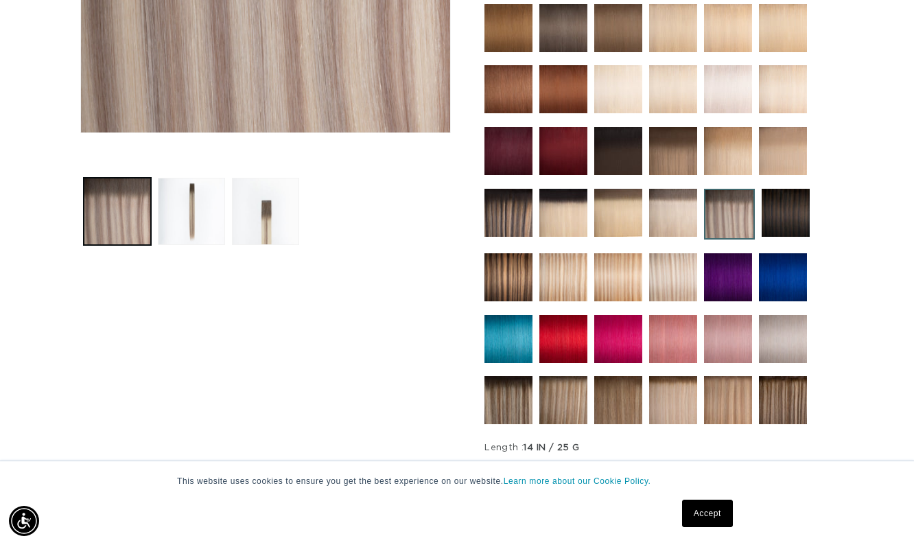
scroll to position [427, 0]
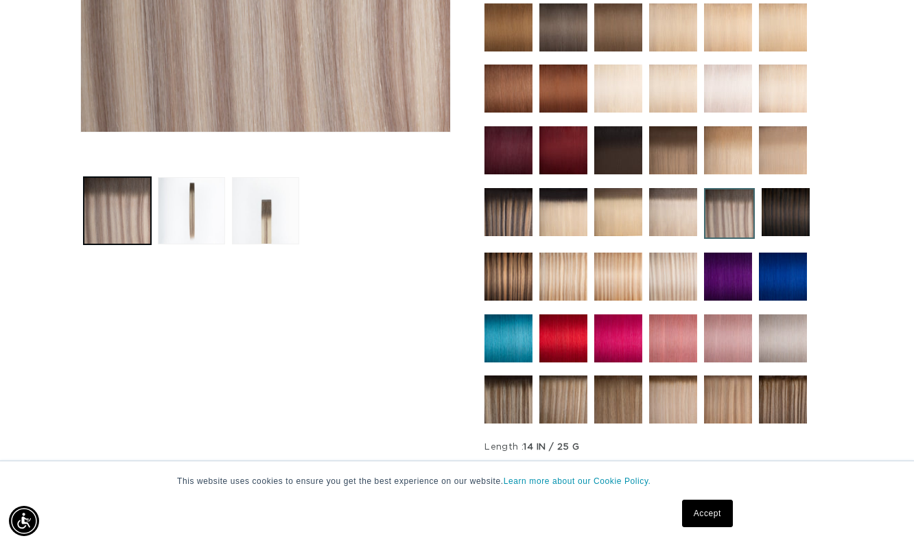
click at [615, 378] on img at bounding box center [618, 399] width 48 height 48
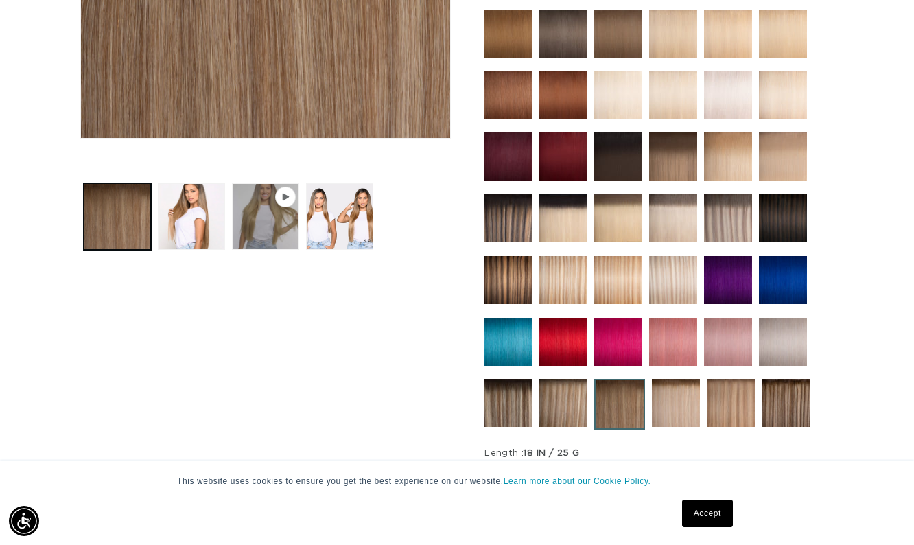
scroll to position [415, 0]
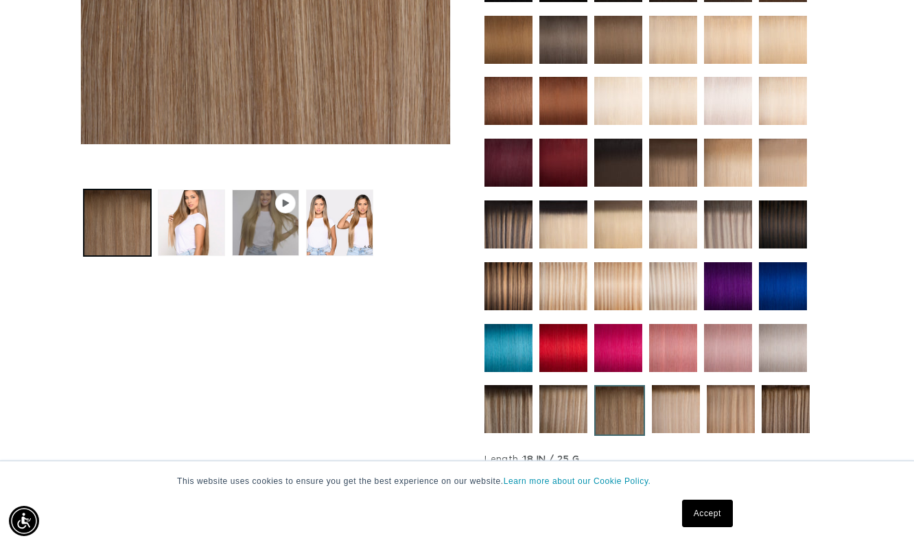
click at [510, 418] on img at bounding box center [508, 409] width 48 height 48
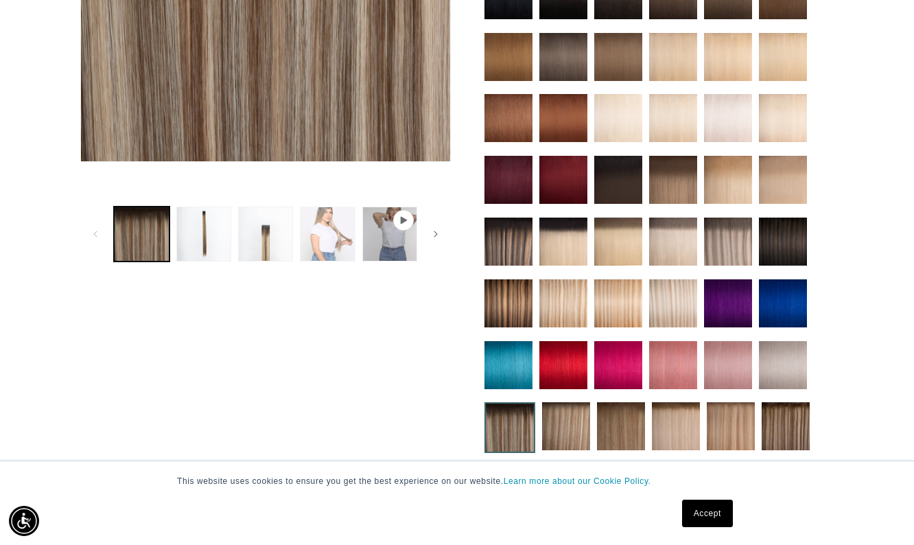
click at [324, 225] on button "Load image 4 in gallery view" at bounding box center [327, 233] width 55 height 55
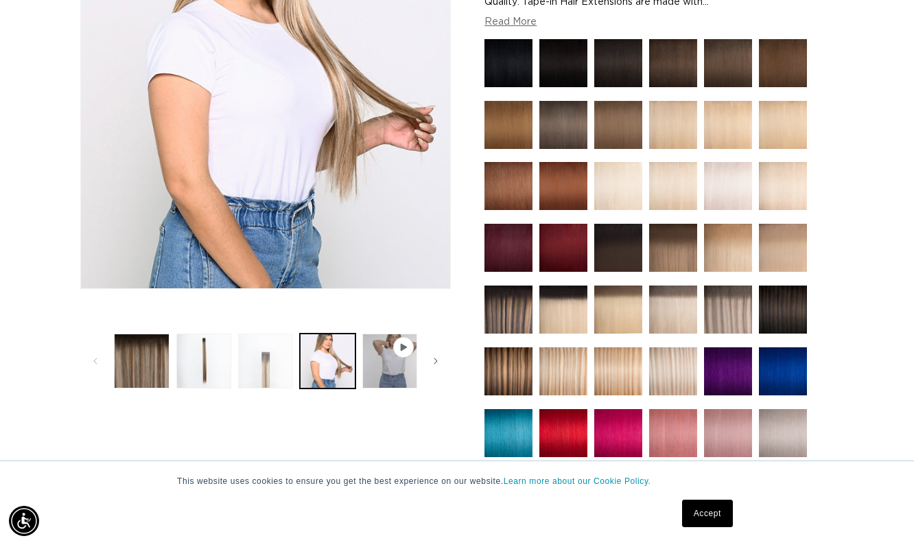
scroll to position [0, 1633]
click at [285, 359] on button "Load image 3 in gallery view" at bounding box center [265, 360] width 55 height 55
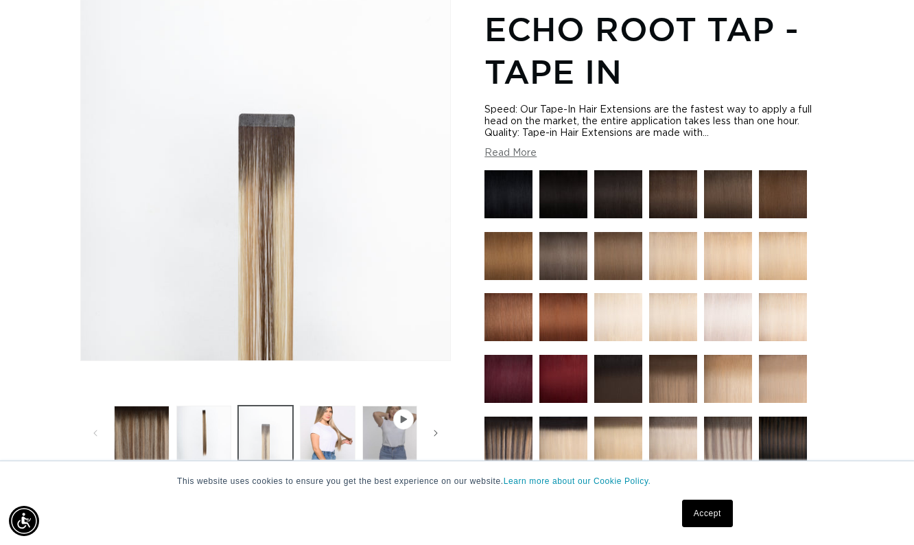
scroll to position [189, 0]
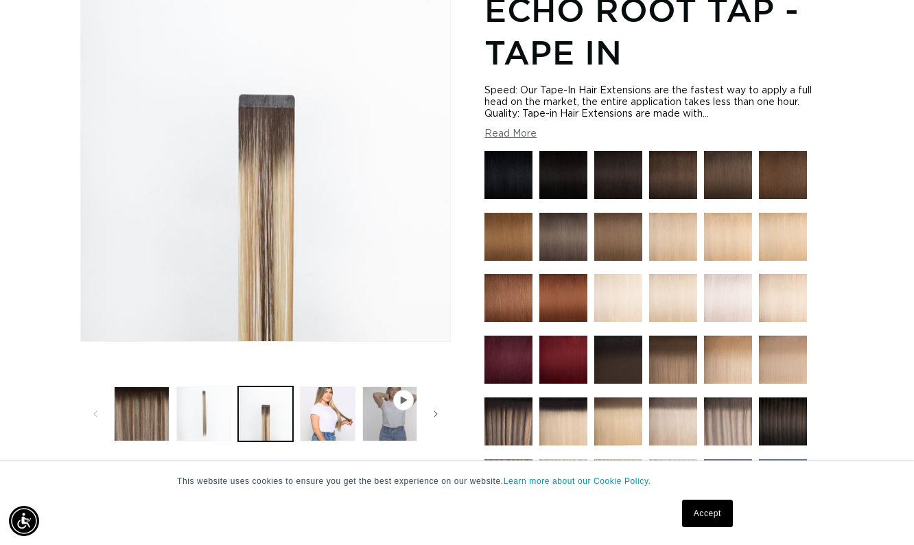
click at [215, 416] on button "Load image 2 in gallery view" at bounding box center [203, 413] width 55 height 55
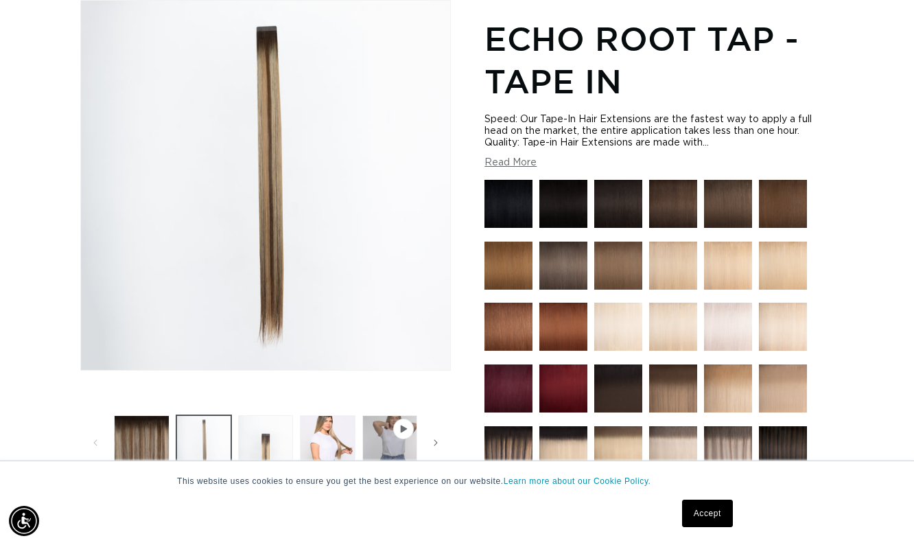
scroll to position [0, 816]
click at [145, 419] on button "Load image 1 in gallery view" at bounding box center [141, 442] width 55 height 55
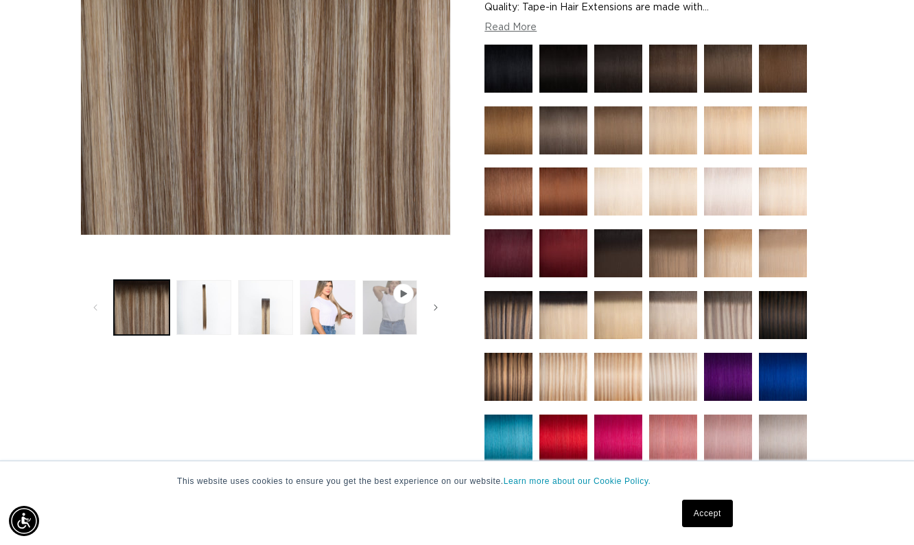
scroll to position [0, 1633]
click at [388, 303] on button "Play video 1 in gallery view" at bounding box center [389, 307] width 55 height 55
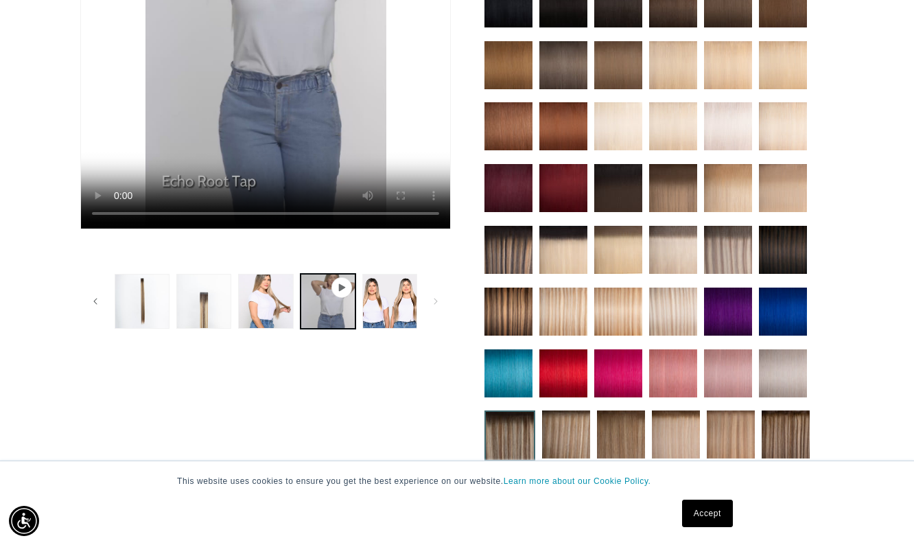
scroll to position [392, 0]
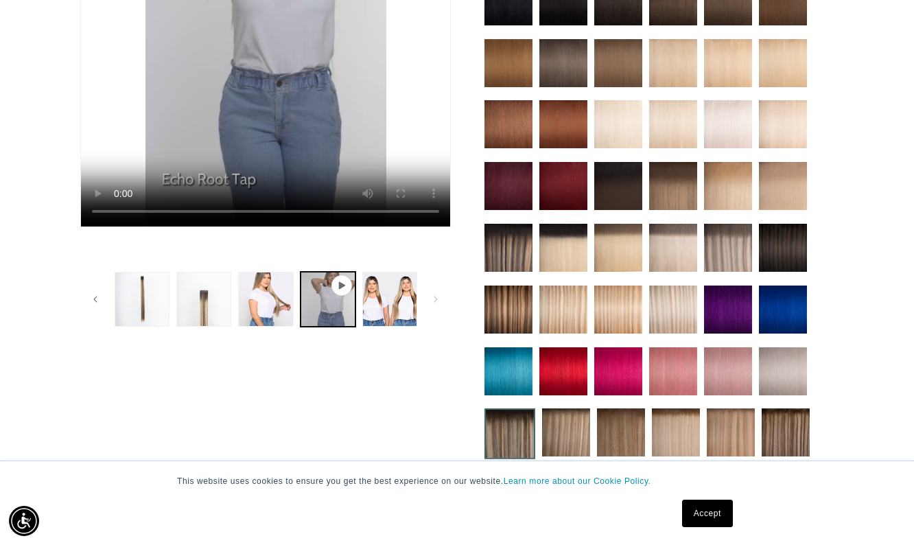
click at [563, 424] on img at bounding box center [566, 432] width 48 height 48
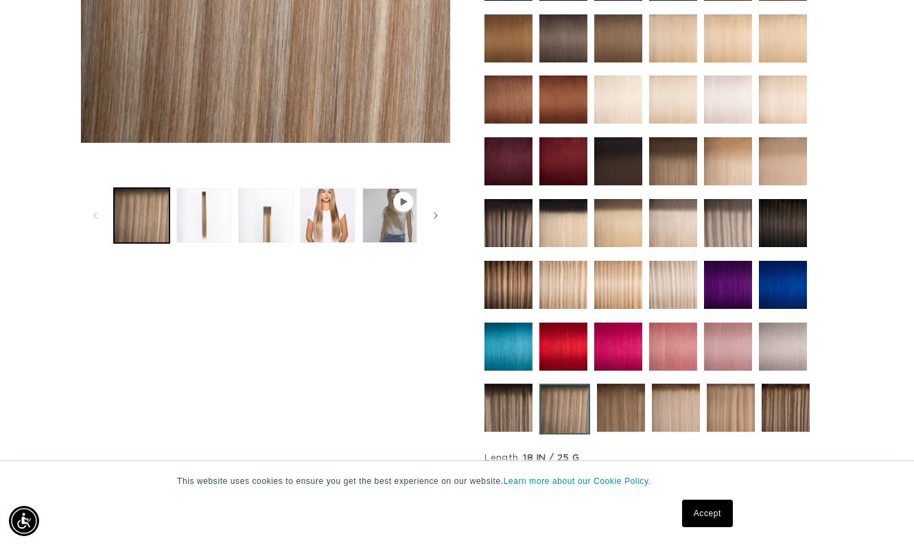
scroll to position [0, 1633]
